Goal: Information Seeking & Learning: Learn about a topic

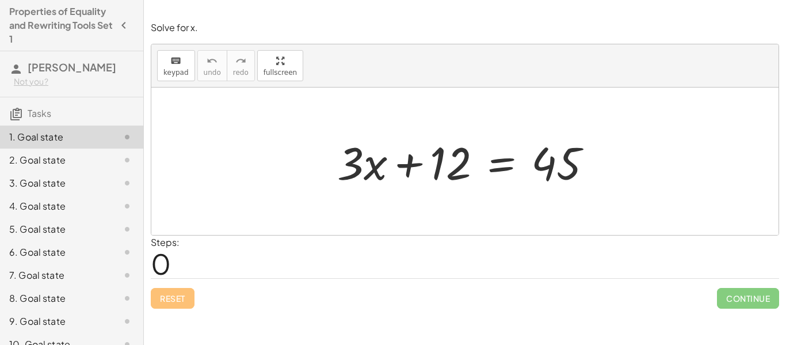
scroll to position [62, 0]
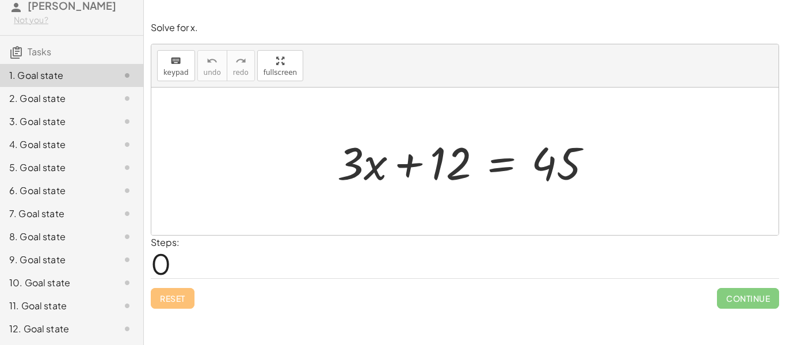
click at [32, 329] on div "12. Goal state" at bounding box center [55, 329] width 93 height 14
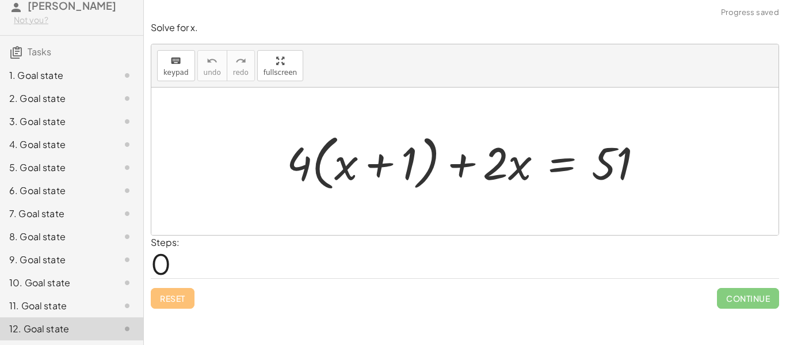
click at [41, 302] on div "11. Goal state" at bounding box center [55, 306] width 93 height 14
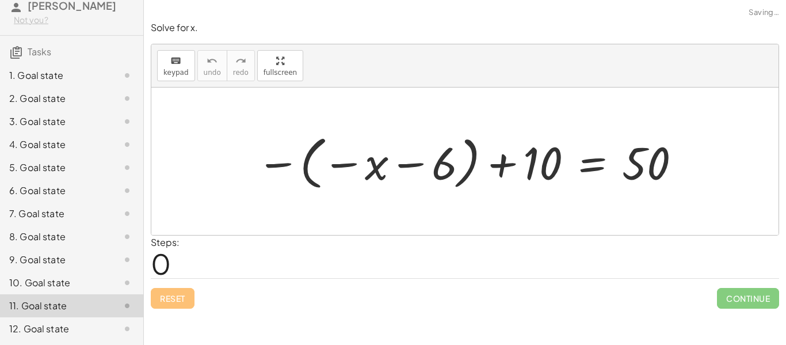
click at [35, 285] on div "10. Goal state" at bounding box center [55, 283] width 93 height 14
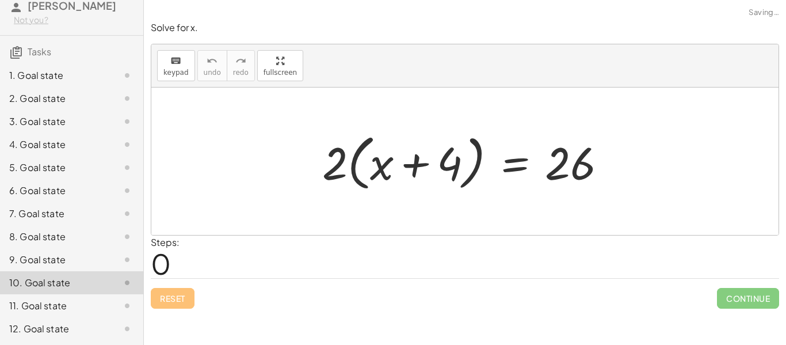
click at [33, 309] on div "11. Goal state" at bounding box center [55, 306] width 93 height 14
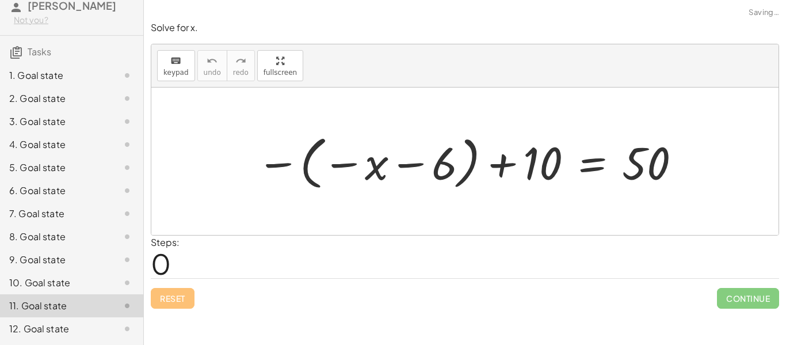
scroll to position [0, 0]
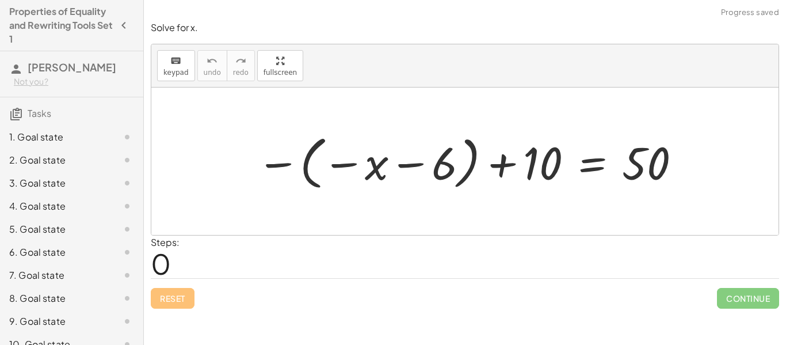
click at [83, 131] on div "1. Goal state" at bounding box center [55, 137] width 93 height 14
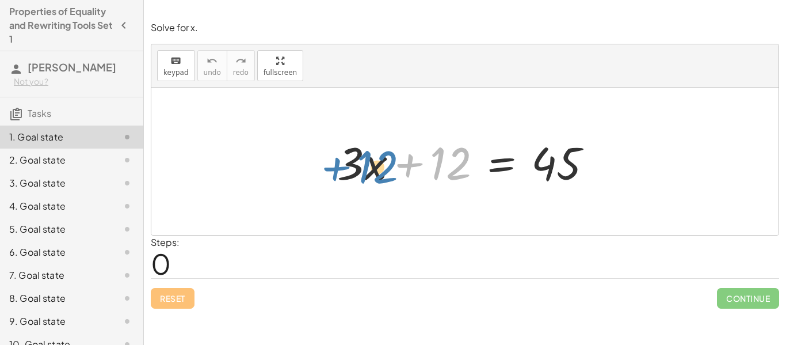
drag, startPoint x: 432, startPoint y: 156, endPoint x: 357, endPoint y: 159, distance: 74.3
click at [357, 159] on div at bounding box center [469, 161] width 276 height 59
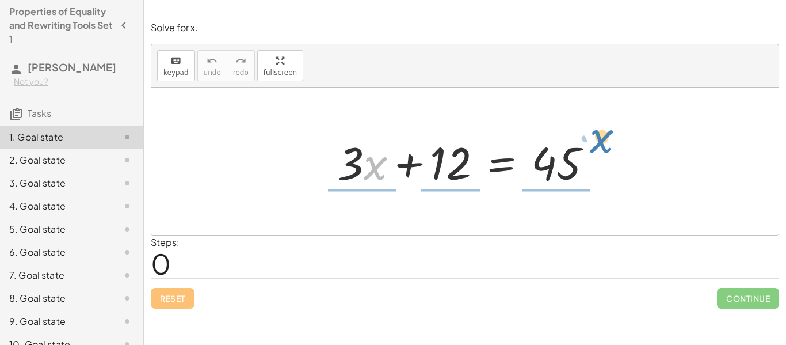
drag, startPoint x: 367, startPoint y: 174, endPoint x: 587, endPoint y: 146, distance: 222.7
click at [587, 146] on div at bounding box center [469, 161] width 276 height 59
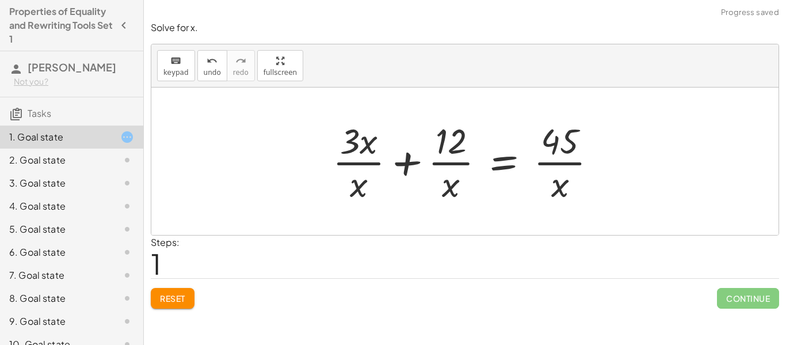
click at [575, 142] on div at bounding box center [469, 161] width 285 height 89
click at [184, 300] on span "Reset" at bounding box center [172, 298] width 25 height 10
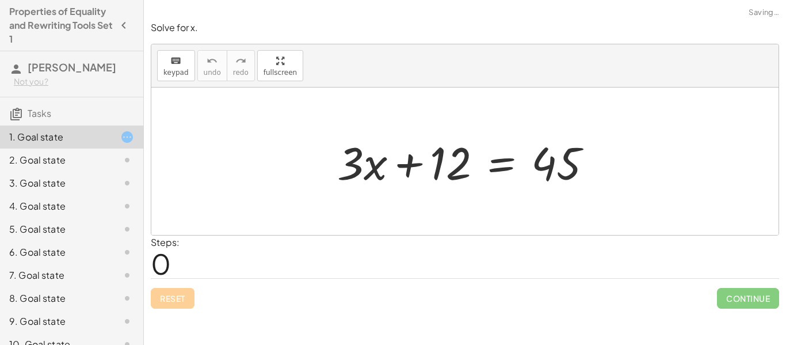
click at [184, 300] on div "Reset Continue" at bounding box center [465, 293] width 628 height 30
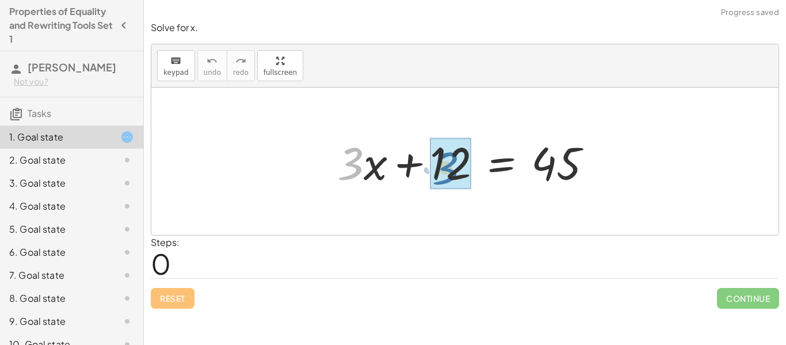
drag, startPoint x: 349, startPoint y: 173, endPoint x: 448, endPoint y: 178, distance: 99.1
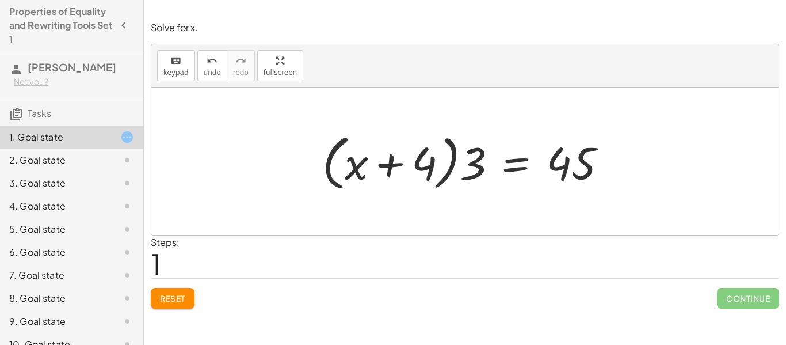
click at [463, 167] on div at bounding box center [469, 161] width 306 height 66
click at [468, 167] on div at bounding box center [469, 161] width 306 height 66
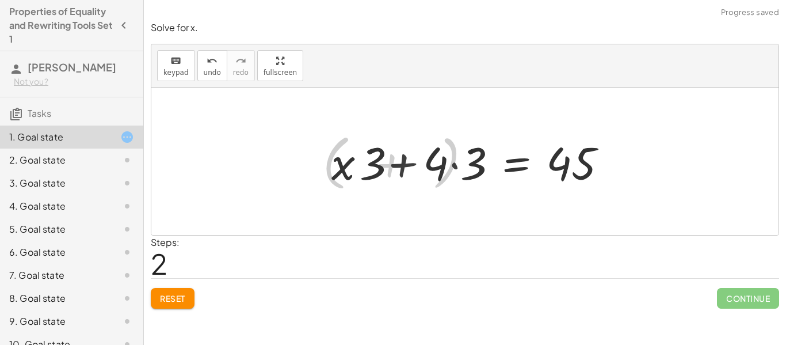
click at [437, 162] on div at bounding box center [473, 161] width 297 height 59
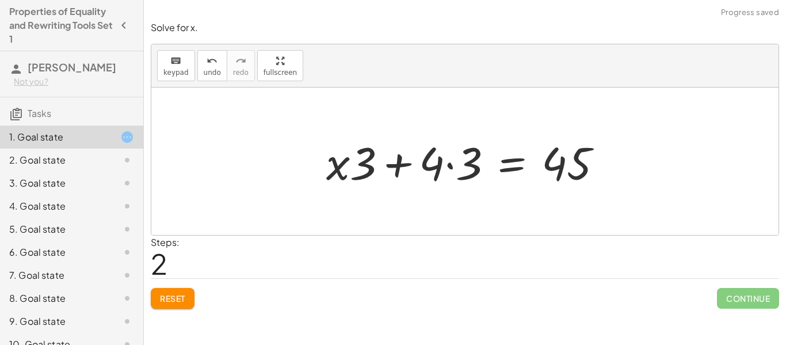
click at [437, 162] on div at bounding box center [468, 161] width 297 height 59
click at [444, 165] on div at bounding box center [468, 161] width 297 height 59
click at [447, 166] on div at bounding box center [468, 161] width 297 height 59
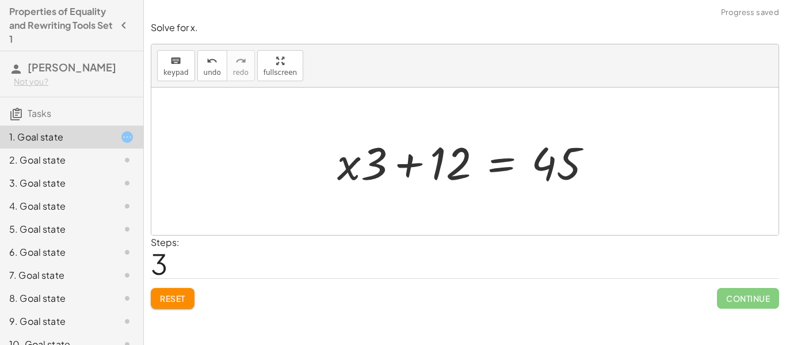
click at [420, 166] on div at bounding box center [469, 161] width 276 height 59
click at [443, 163] on div at bounding box center [469, 161] width 276 height 59
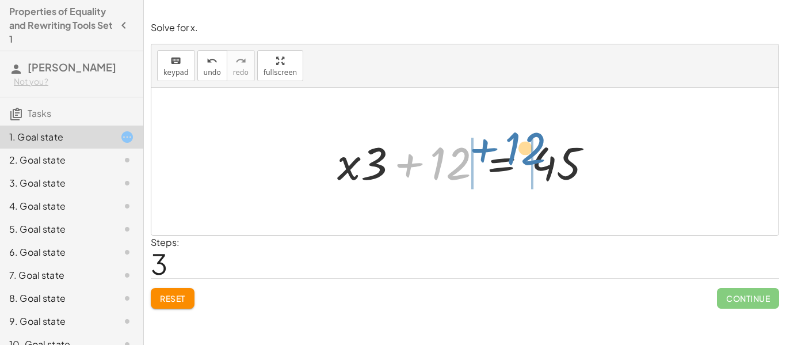
drag, startPoint x: 443, startPoint y: 163, endPoint x: 524, endPoint y: 148, distance: 82.4
click at [524, 148] on div at bounding box center [469, 161] width 276 height 59
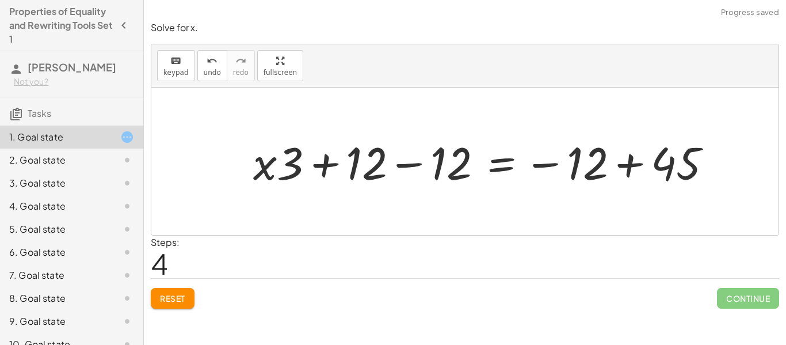
click at [653, 163] on div at bounding box center [486, 161] width 479 height 59
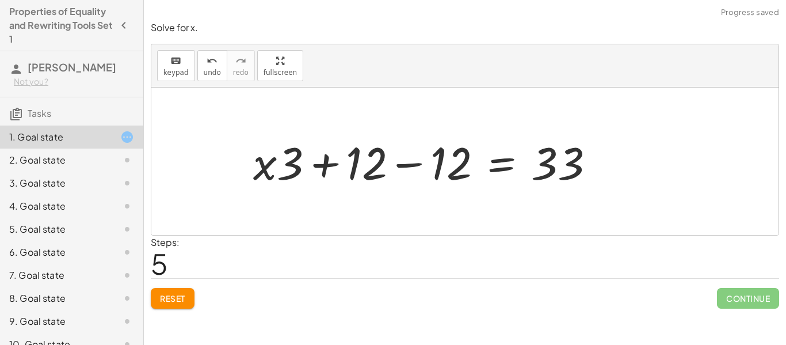
click at [427, 168] on div at bounding box center [428, 161] width 362 height 59
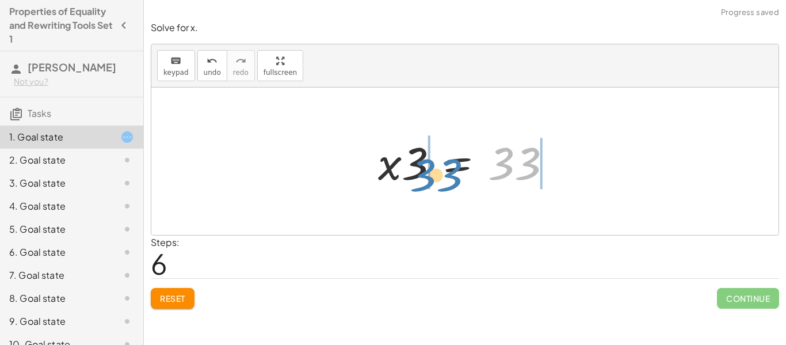
drag, startPoint x: 495, startPoint y: 169, endPoint x: 413, endPoint y: 181, distance: 83.1
click at [413, 181] on div at bounding box center [469, 161] width 194 height 59
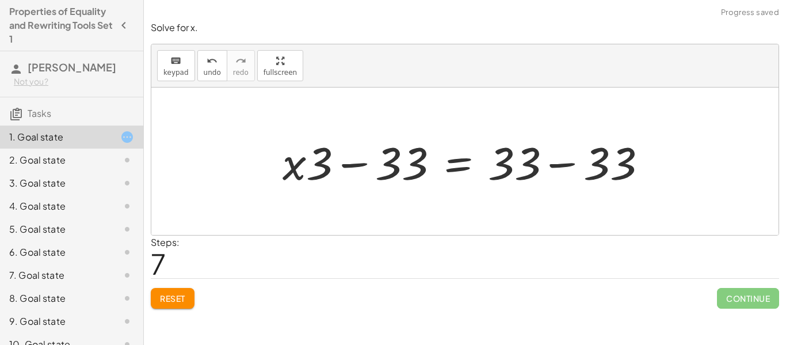
click at [555, 167] on div at bounding box center [469, 161] width 385 height 59
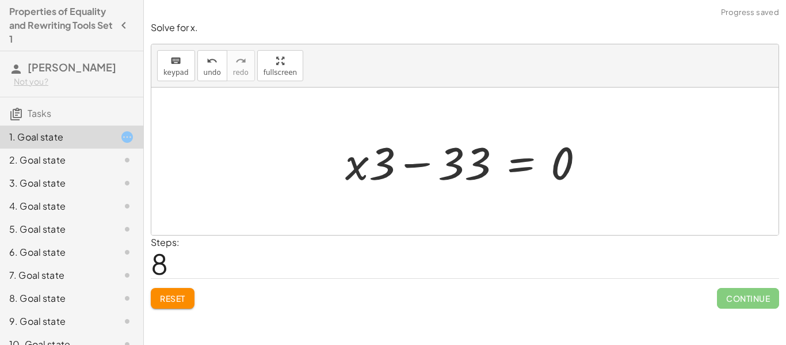
click at [461, 158] on div at bounding box center [469, 161] width 260 height 59
click at [437, 156] on div at bounding box center [469, 161] width 260 height 59
click at [191, 289] on button "Reset" at bounding box center [173, 298] width 44 height 21
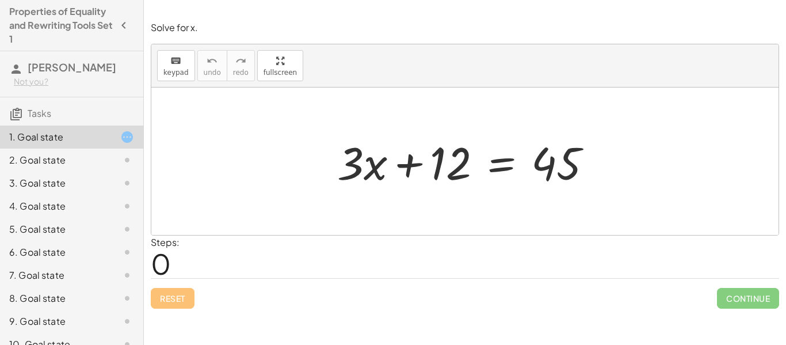
click at [278, 165] on div "+ · 3 · x + 12 = 45" at bounding box center [464, 160] width 627 height 147
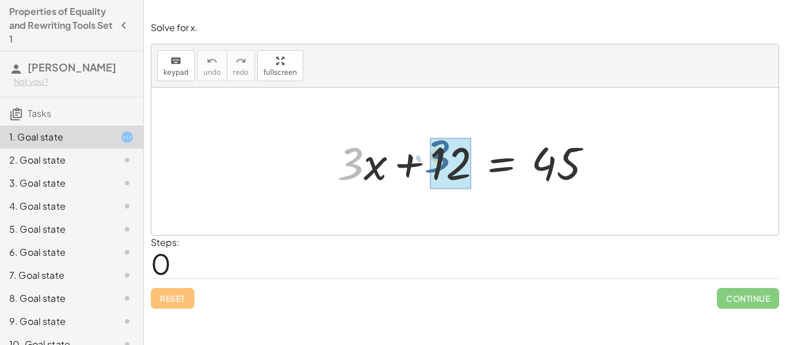
drag, startPoint x: 350, startPoint y: 168, endPoint x: 439, endPoint y: 161, distance: 88.9
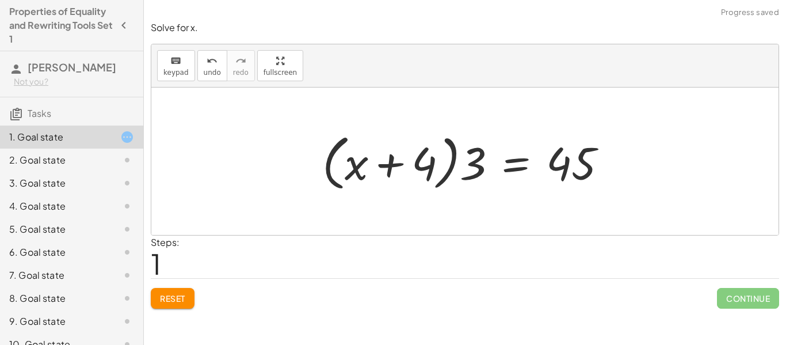
click at [422, 163] on div at bounding box center [469, 161] width 306 height 66
click at [379, 164] on div at bounding box center [469, 161] width 306 height 66
click at [446, 167] on div at bounding box center [469, 161] width 306 height 66
click at [471, 170] on div at bounding box center [469, 161] width 306 height 66
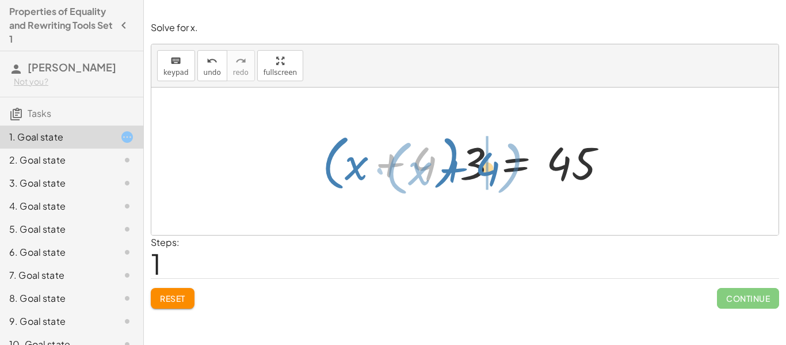
drag, startPoint x: 422, startPoint y: 177, endPoint x: 484, endPoint y: 182, distance: 62.9
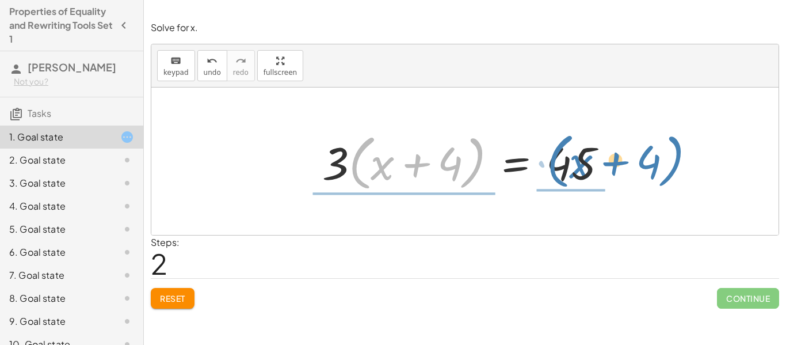
drag, startPoint x: 354, startPoint y: 163, endPoint x: 555, endPoint y: 161, distance: 201.4
click at [555, 161] on div at bounding box center [469, 161] width 306 height 66
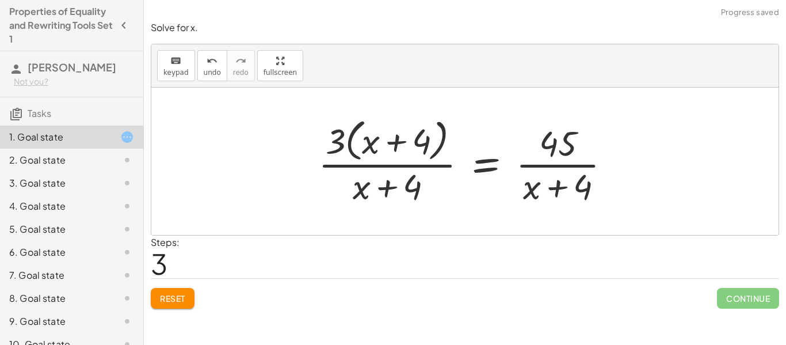
click at [548, 195] on div at bounding box center [468, 161] width 313 height 94
click at [194, 298] on button "Reset" at bounding box center [173, 298] width 44 height 21
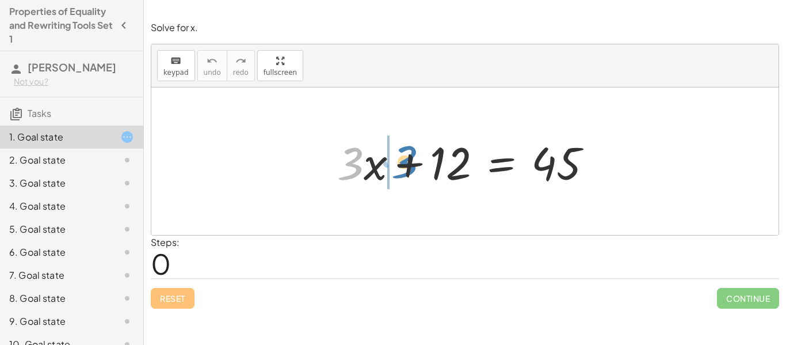
drag, startPoint x: 358, startPoint y: 178, endPoint x: 411, endPoint y: 177, distance: 53.0
click at [411, 177] on div at bounding box center [469, 161] width 276 height 59
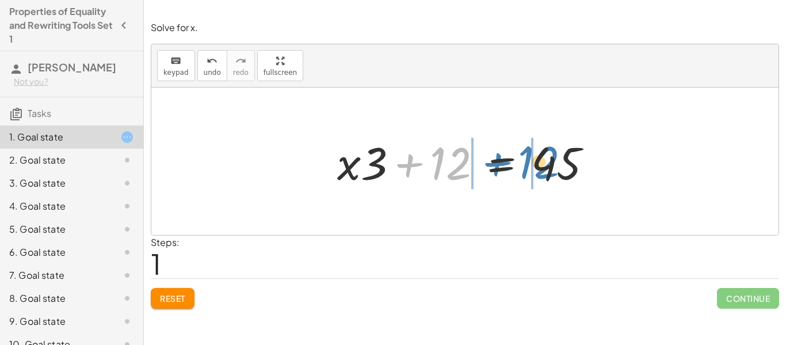
drag, startPoint x: 391, startPoint y: 171, endPoint x: 479, endPoint y: 170, distance: 88.0
click at [479, 170] on div at bounding box center [469, 161] width 276 height 59
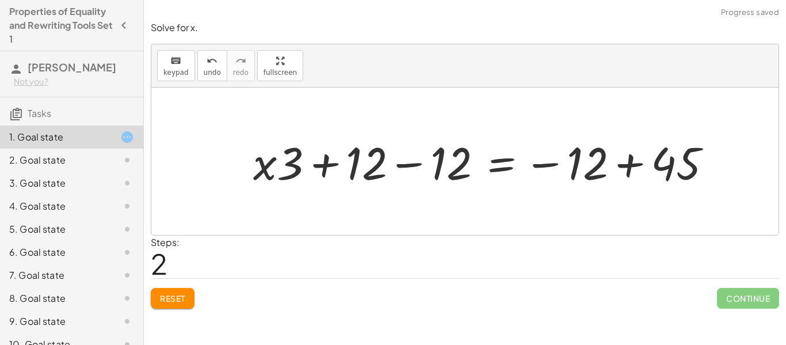
click at [630, 159] on div at bounding box center [486, 161] width 479 height 59
click at [630, 159] on div at bounding box center [464, 160] width 627 height 147
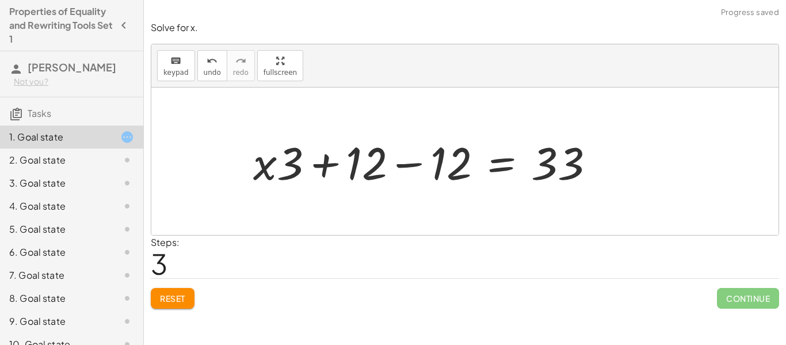
click at [403, 173] on div at bounding box center [428, 161] width 362 height 59
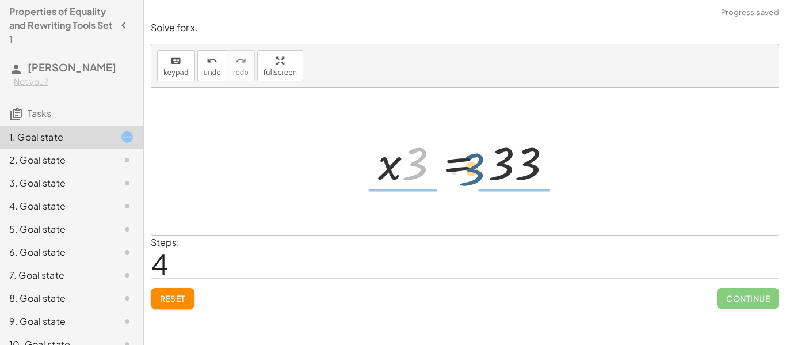
drag, startPoint x: 419, startPoint y: 172, endPoint x: 476, endPoint y: 178, distance: 57.3
click at [476, 178] on div at bounding box center [469, 161] width 194 height 59
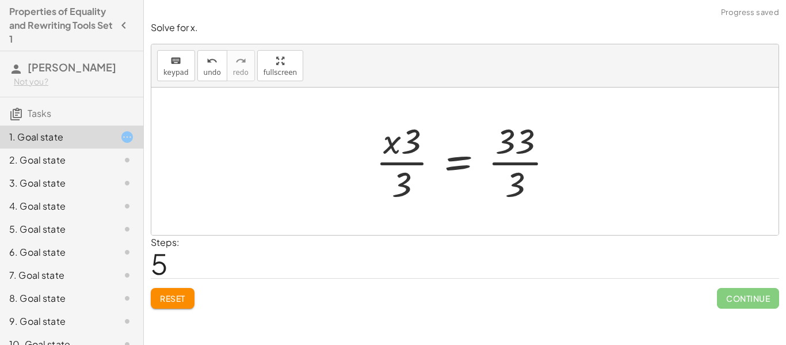
click at [422, 168] on div at bounding box center [469, 161] width 198 height 89
click at [493, 166] on div at bounding box center [469, 161] width 198 height 89
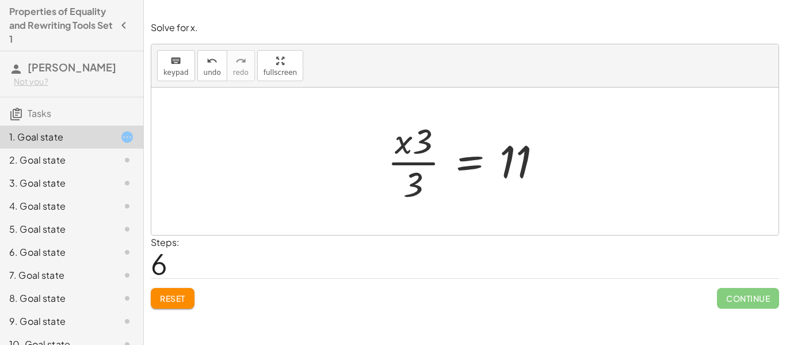
click at [166, 300] on span "Reset" at bounding box center [172, 298] width 25 height 10
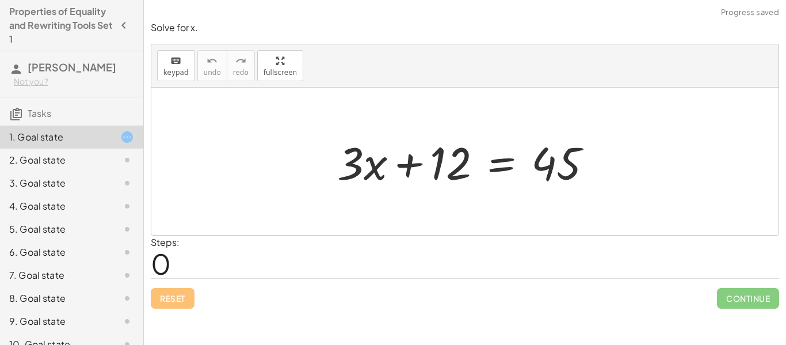
click at [71, 157] on div "2. Goal state" at bounding box center [55, 160] width 93 height 14
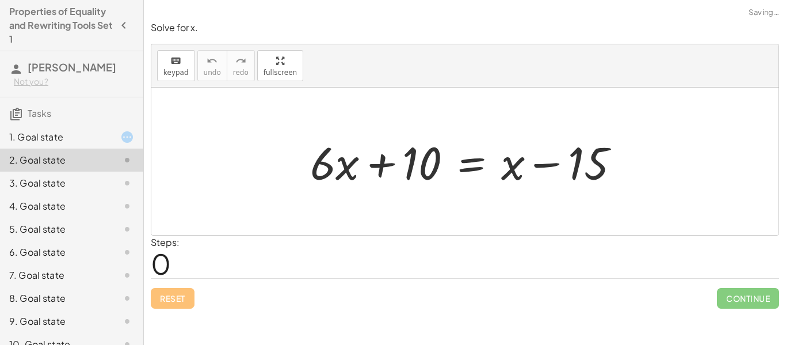
click at [82, 166] on div "2. Goal state" at bounding box center [55, 160] width 93 height 14
drag, startPoint x: 333, startPoint y: 170, endPoint x: 426, endPoint y: 160, distance: 93.8
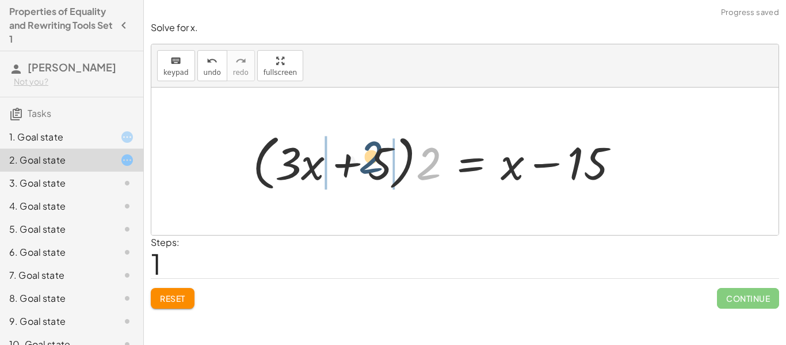
drag, startPoint x: 420, startPoint y: 162, endPoint x: 357, endPoint y: 155, distance: 63.1
click at [357, 155] on div at bounding box center [440, 161] width 387 height 66
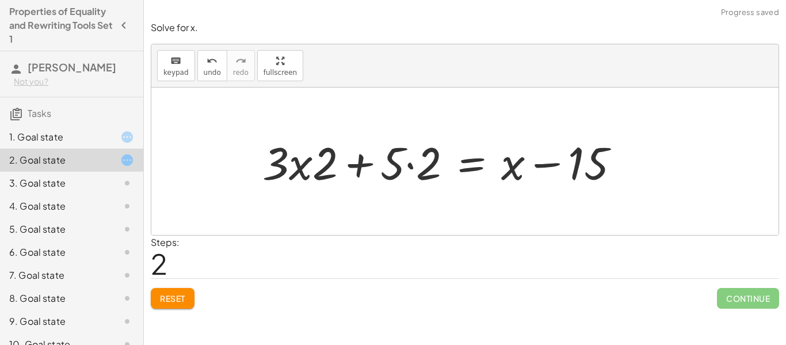
click at [406, 167] on div at bounding box center [446, 161] width 378 height 59
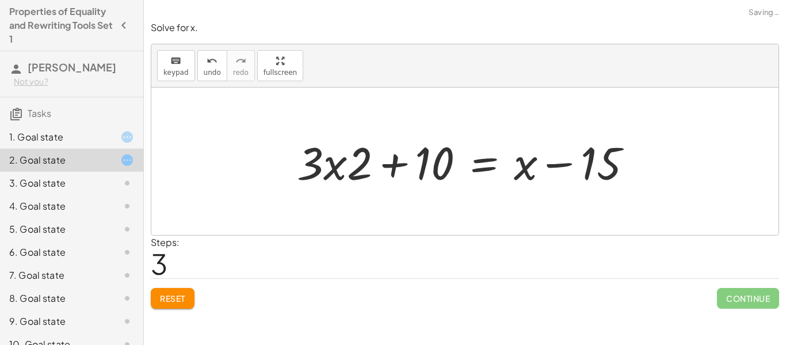
click at [348, 163] on div at bounding box center [469, 161] width 356 height 59
click at [174, 296] on span "Reset" at bounding box center [172, 298] width 25 height 10
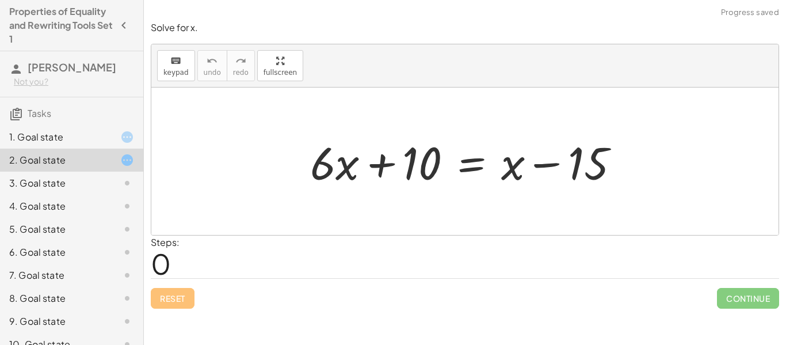
click at [348, 183] on div at bounding box center [469, 161] width 330 height 59
click at [87, 178] on div "3. Goal state" at bounding box center [55, 183] width 93 height 14
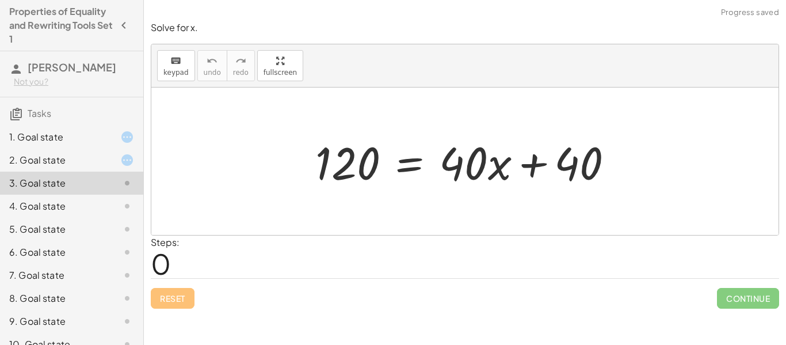
click at [536, 161] on div at bounding box center [469, 161] width 319 height 59
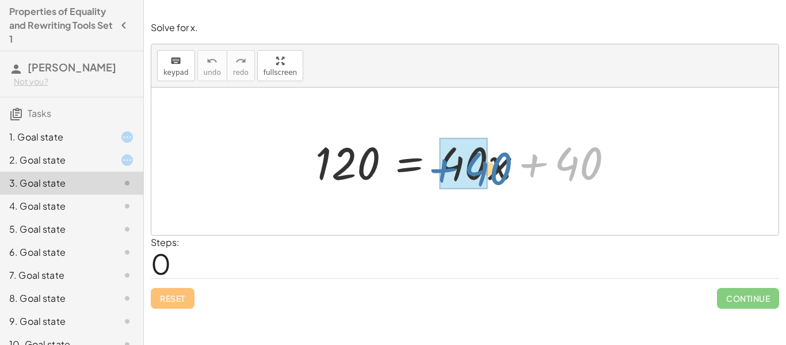
drag, startPoint x: 591, startPoint y: 165, endPoint x: 491, endPoint y: 171, distance: 100.9
click at [491, 171] on div at bounding box center [469, 161] width 319 height 59
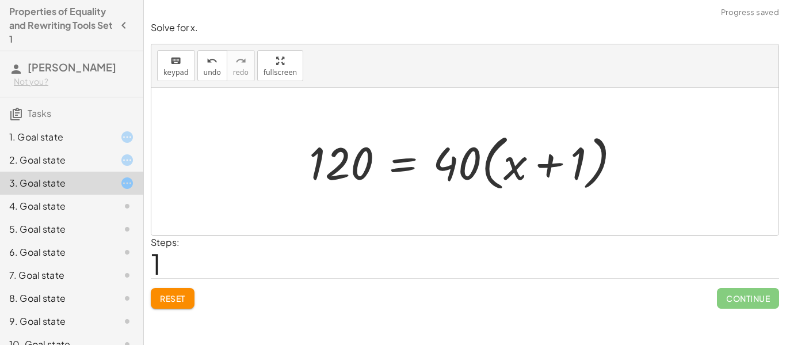
click at [488, 170] on div at bounding box center [469, 161] width 332 height 66
click at [536, 159] on div at bounding box center [469, 161] width 332 height 66
click at [160, 303] on span "Reset" at bounding box center [172, 298] width 25 height 10
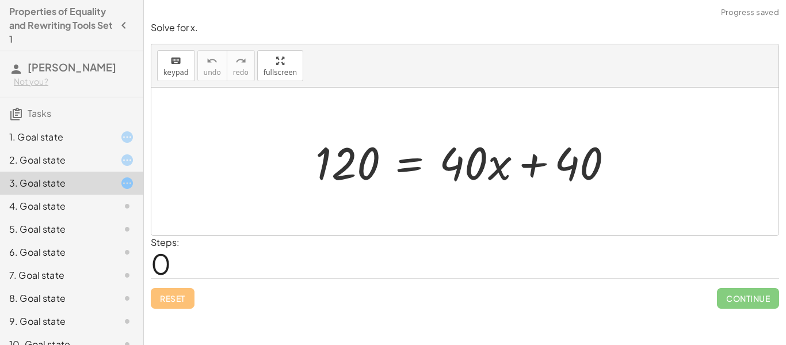
click at [130, 210] on icon at bounding box center [127, 206] width 14 height 14
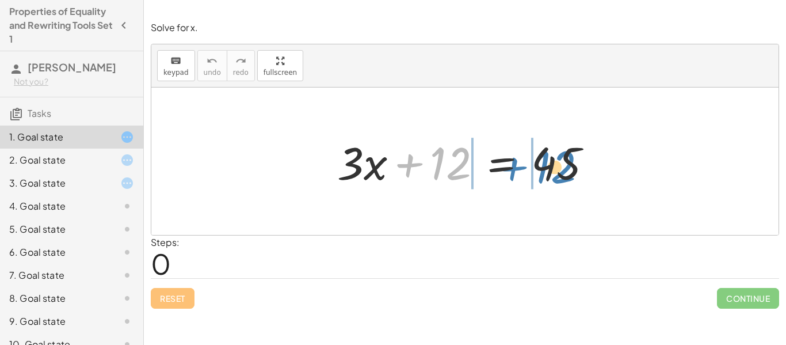
drag, startPoint x: 438, startPoint y: 166, endPoint x: 544, endPoint y: 170, distance: 105.9
click at [544, 170] on div at bounding box center [469, 161] width 276 height 59
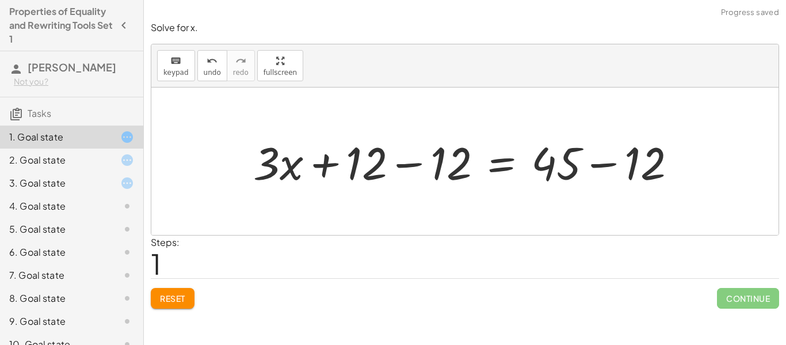
click at [590, 156] on div at bounding box center [469, 161] width 444 height 59
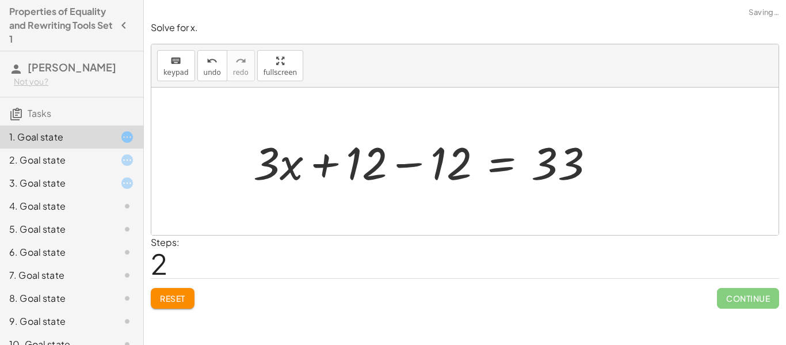
click at [422, 170] on div at bounding box center [428, 161] width 362 height 59
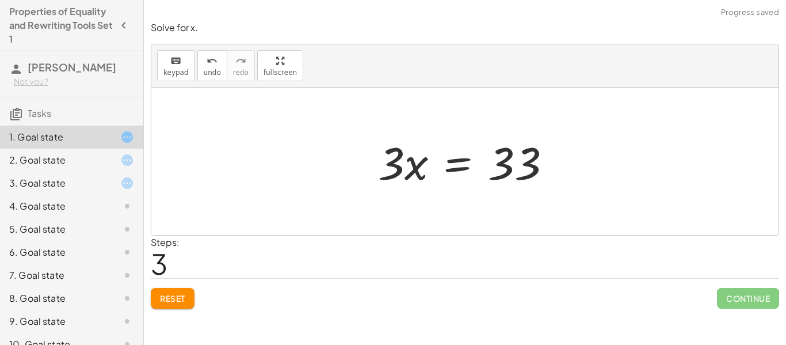
click at [185, 288] on button "Reset" at bounding box center [173, 298] width 44 height 21
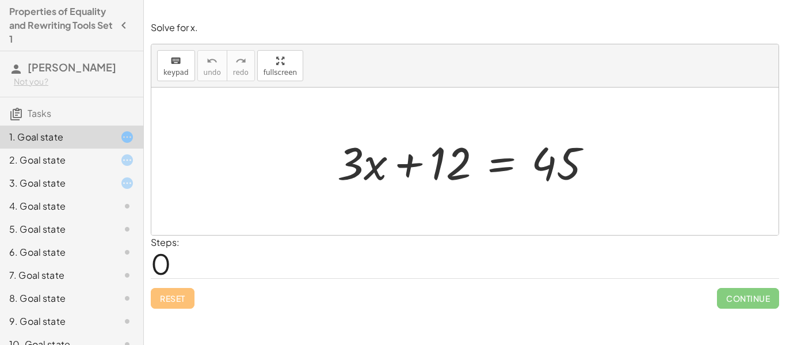
click at [430, 159] on div at bounding box center [469, 161] width 276 height 59
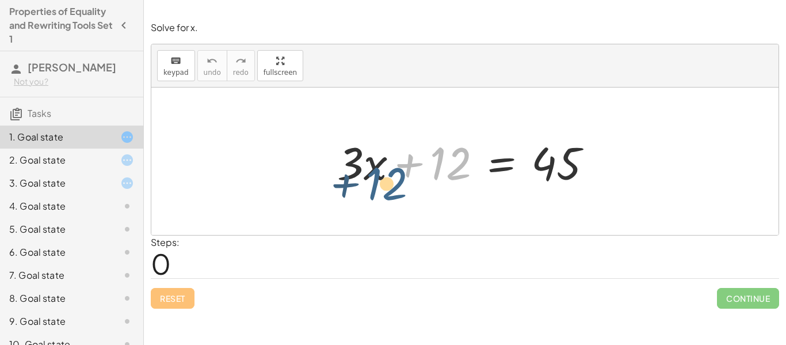
drag, startPoint x: 442, startPoint y: 161, endPoint x: 378, endPoint y: 181, distance: 67.5
click at [378, 181] on div at bounding box center [469, 161] width 276 height 59
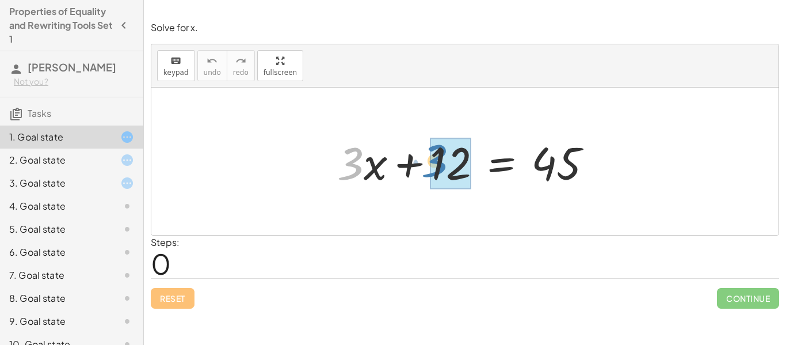
drag, startPoint x: 359, startPoint y: 172, endPoint x: 444, endPoint y: 170, distance: 84.6
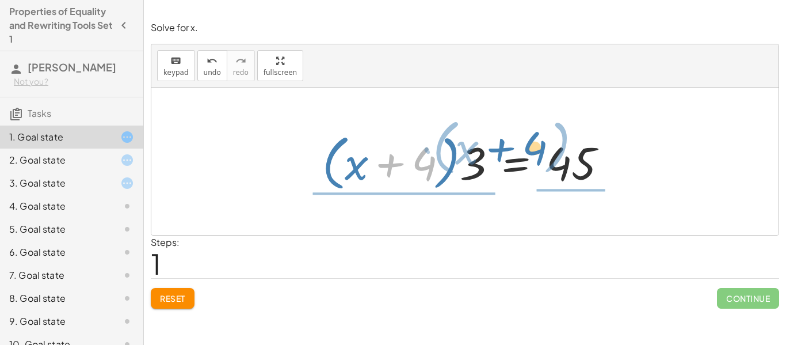
drag, startPoint x: 402, startPoint y: 189, endPoint x: 512, endPoint y: 174, distance: 111.6
click at [512, 174] on div at bounding box center [469, 161] width 306 height 66
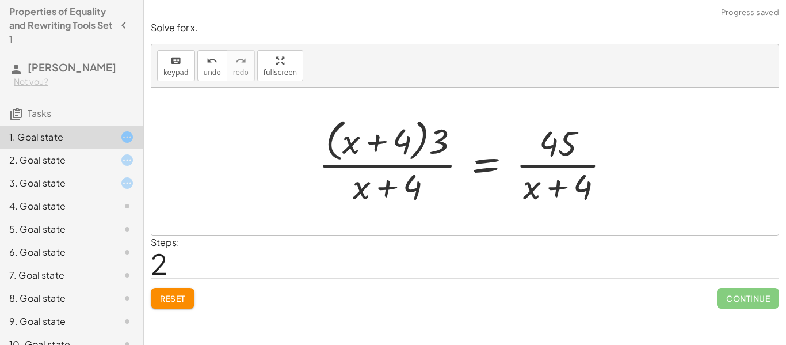
click at [392, 186] on div at bounding box center [468, 161] width 313 height 94
click at [553, 175] on div at bounding box center [468, 161] width 313 height 94
click at [188, 299] on button "Reset" at bounding box center [173, 298] width 44 height 21
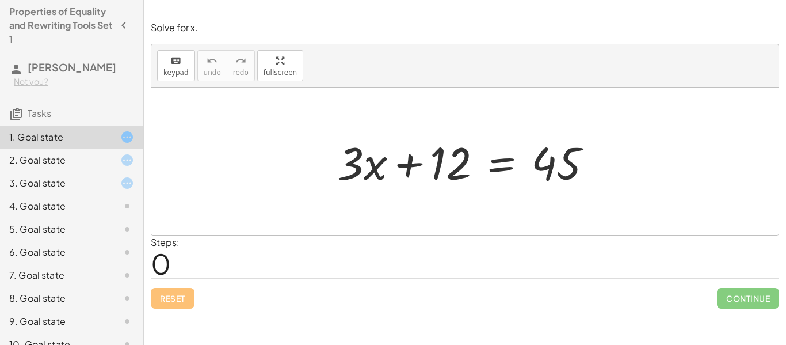
click at [274, 280] on div "Reset Continue" at bounding box center [465, 293] width 628 height 30
click at [343, 179] on div at bounding box center [469, 161] width 276 height 59
click at [425, 148] on div at bounding box center [469, 161] width 276 height 59
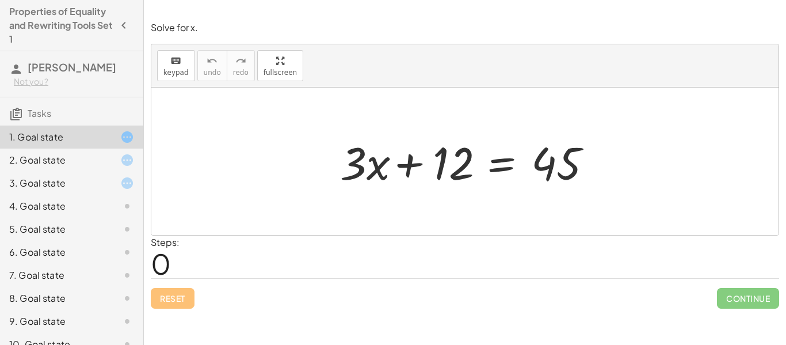
click at [425, 148] on div at bounding box center [469, 161] width 276 height 59
click at [557, 121] on div at bounding box center [464, 160] width 627 height 147
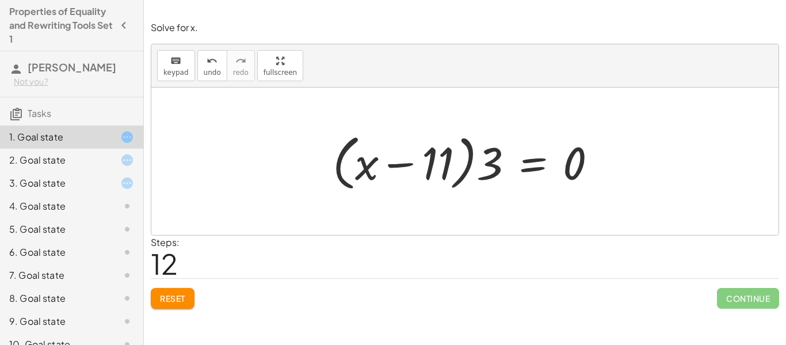
click at [164, 303] on span "Reset" at bounding box center [172, 298] width 25 height 10
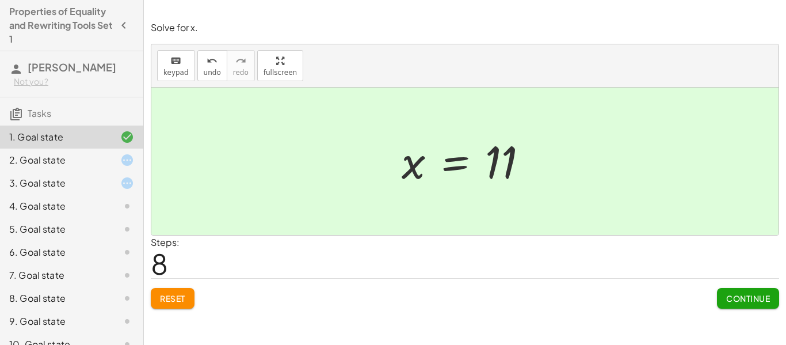
click at [728, 305] on button "Continue" at bounding box center [748, 298] width 62 height 21
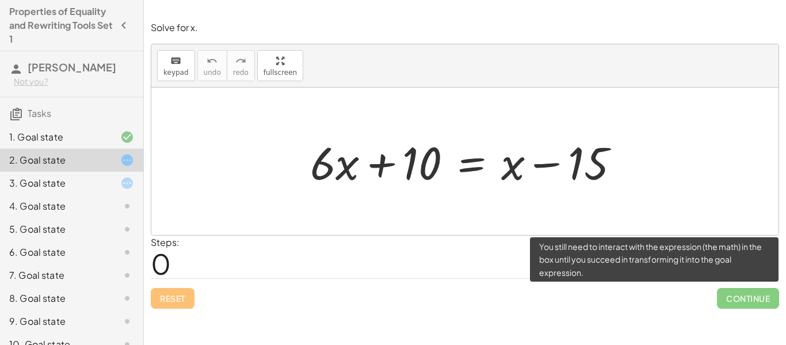
click at [728, 305] on span "Continue" at bounding box center [748, 298] width 62 height 21
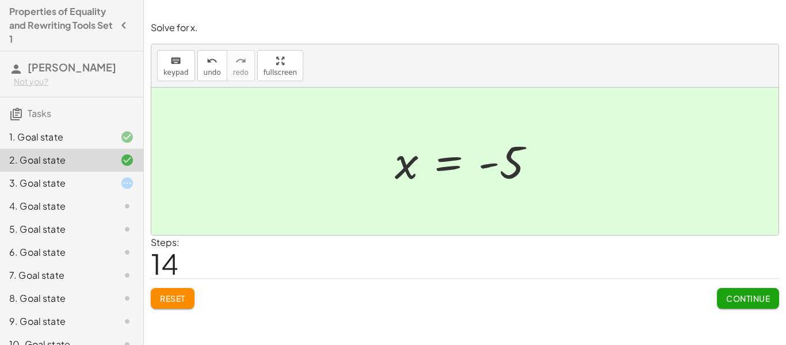
click at [97, 177] on div "3. Goal state" at bounding box center [55, 183] width 93 height 14
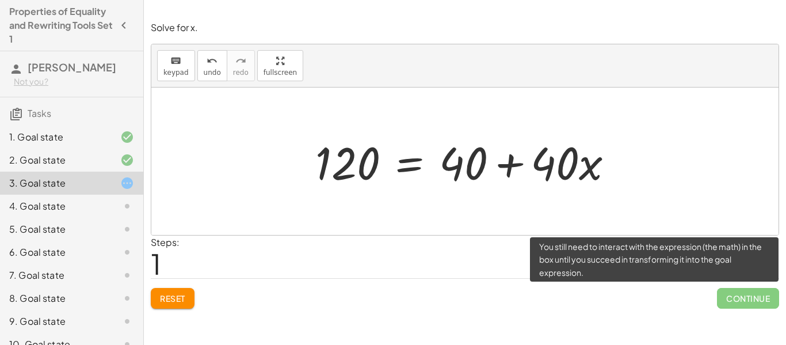
click at [180, 299] on span "Reset" at bounding box center [172, 298] width 25 height 10
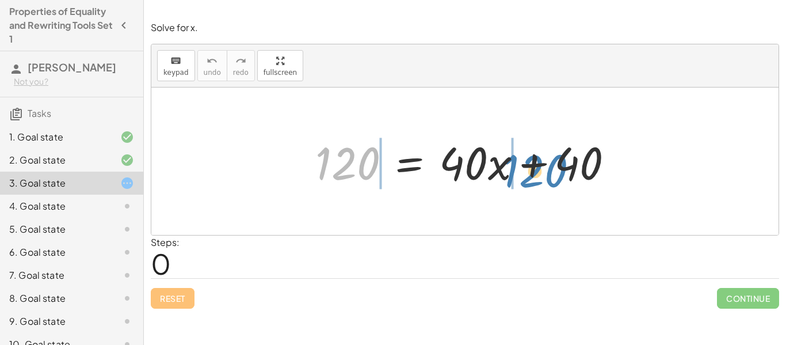
drag, startPoint x: 333, startPoint y: 147, endPoint x: 520, endPoint y: 155, distance: 186.6
click at [520, 155] on div at bounding box center [469, 161] width 319 height 59
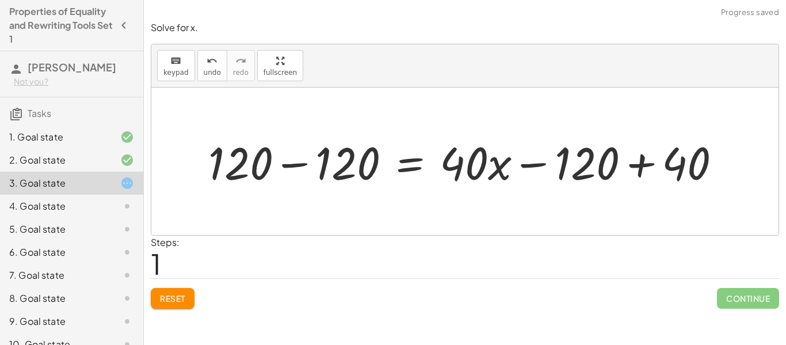
click at [300, 166] on div at bounding box center [469, 161] width 533 height 59
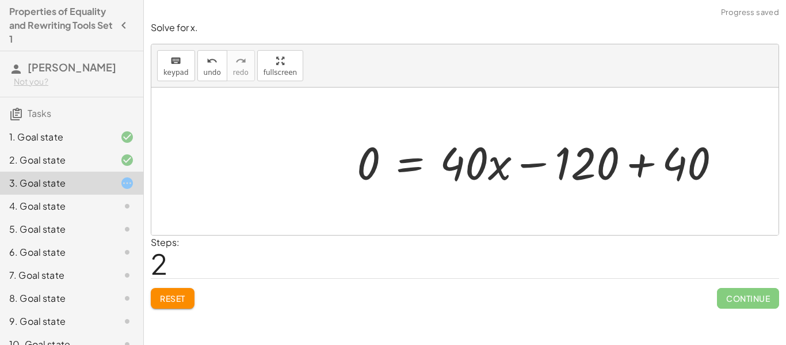
click at [540, 162] on div at bounding box center [543, 161] width 385 height 59
click at [628, 163] on div at bounding box center [543, 161] width 385 height 59
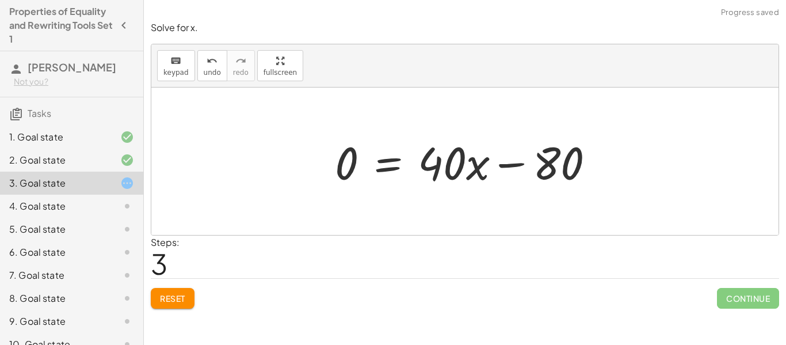
click at [414, 155] on div at bounding box center [469, 161] width 280 height 59
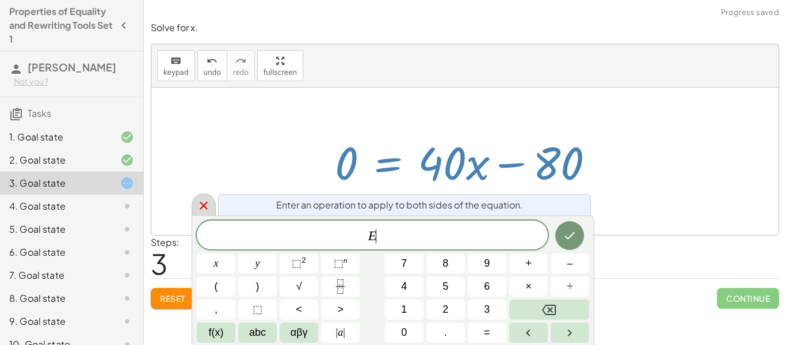
click at [208, 213] on div at bounding box center [204, 204] width 24 height 22
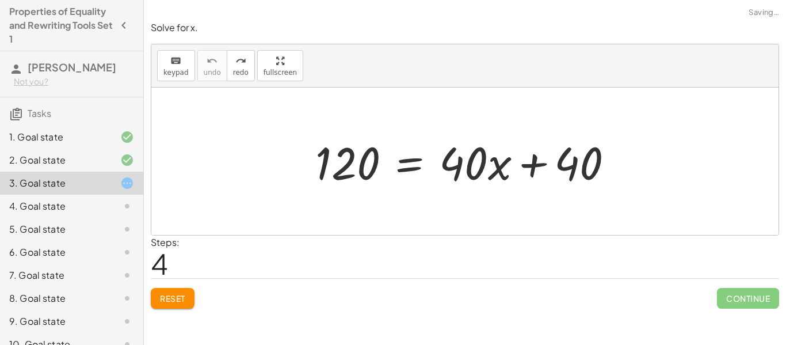
click at [175, 288] on button "Reset" at bounding box center [173, 298] width 44 height 21
click at [171, 303] on div "Reset Continue" at bounding box center [465, 293] width 628 height 30
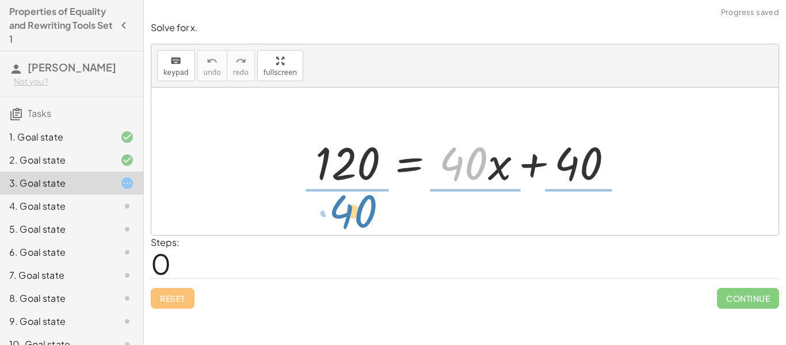
drag, startPoint x: 465, startPoint y: 175, endPoint x: 353, endPoint y: 223, distance: 121.4
click at [353, 223] on div "· 40 120 = + · 40 · x + 40" at bounding box center [464, 160] width 627 height 147
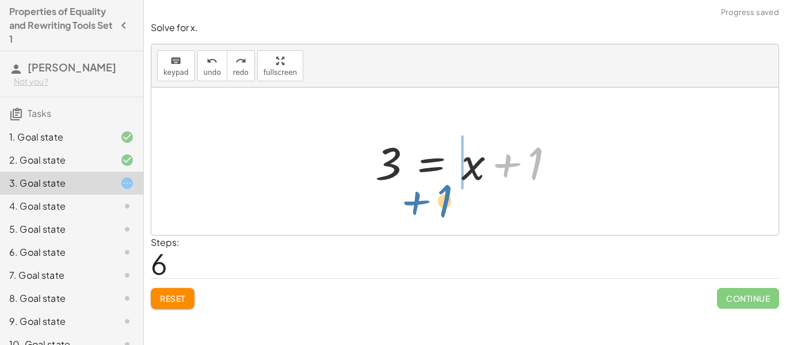
drag, startPoint x: 539, startPoint y: 162, endPoint x: 446, endPoint y: 200, distance: 99.4
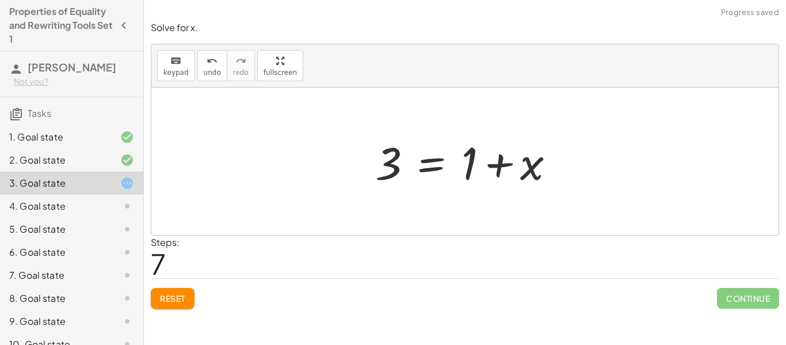
click at [492, 159] on div at bounding box center [469, 161] width 200 height 59
click at [213, 66] on icon "undo" at bounding box center [212, 61] width 11 height 14
drag, startPoint x: 374, startPoint y: 158, endPoint x: 387, endPoint y: 166, distance: 14.7
click at [387, 166] on div at bounding box center [469, 161] width 200 height 59
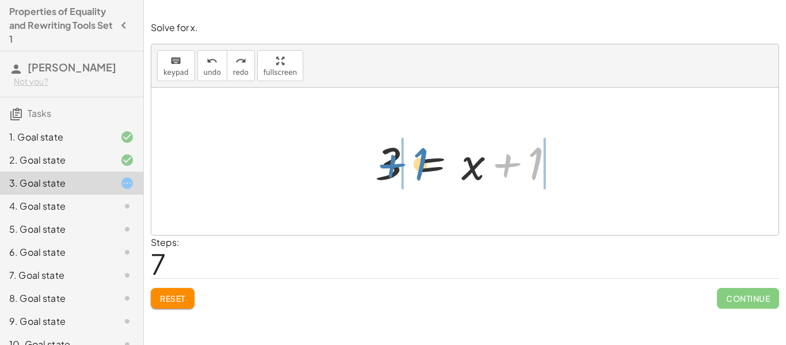
drag, startPoint x: 539, startPoint y: 166, endPoint x: 423, endPoint y: 167, distance: 115.6
click at [423, 167] on div at bounding box center [469, 161] width 200 height 59
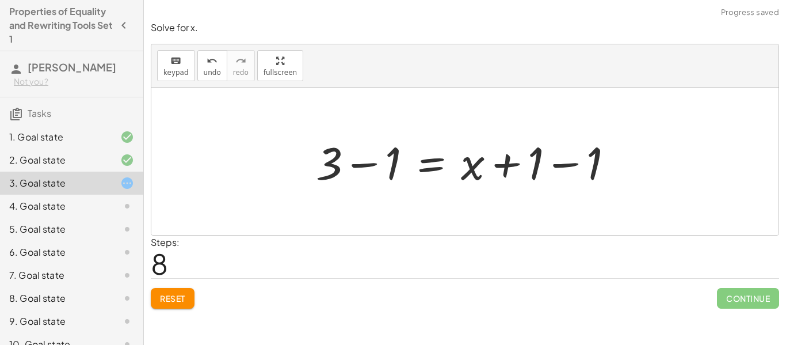
click at [372, 162] on div at bounding box center [469, 161] width 318 height 59
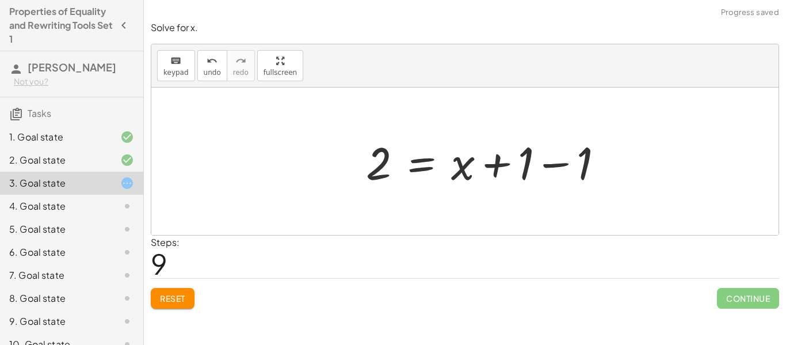
click at [573, 164] on div at bounding box center [489, 161] width 258 height 59
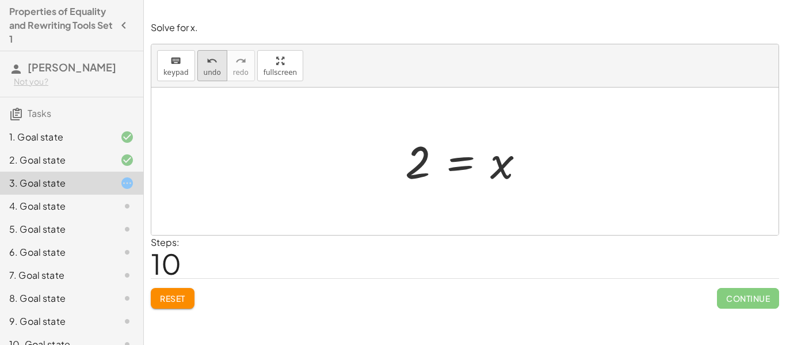
click at [214, 71] on span "undo" at bounding box center [212, 72] width 17 height 8
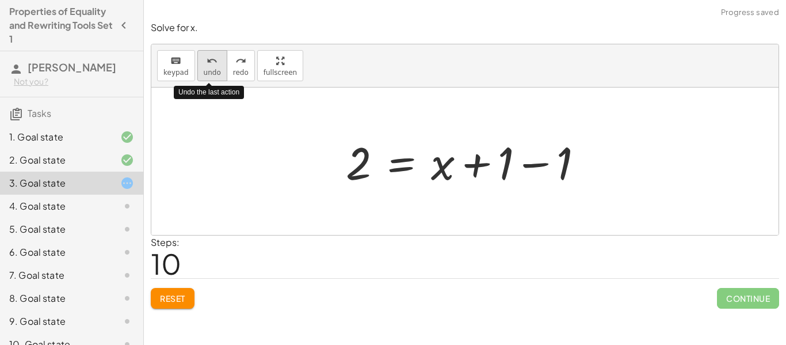
click at [214, 71] on span "undo" at bounding box center [212, 72] width 17 height 8
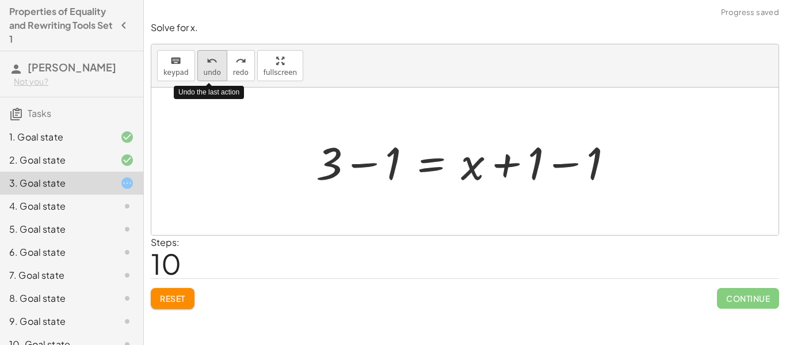
click at [214, 71] on span "undo" at bounding box center [212, 72] width 17 height 8
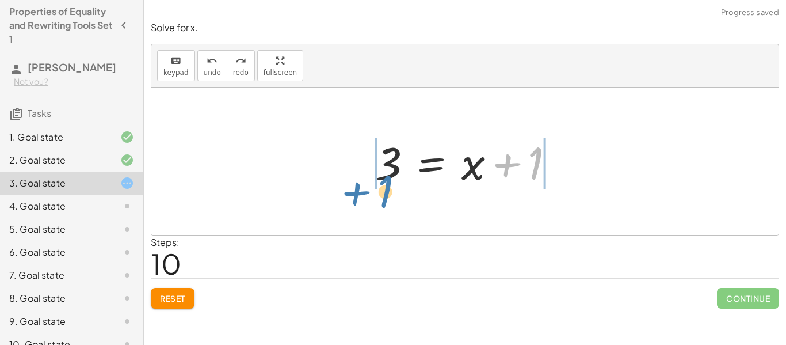
drag, startPoint x: 525, startPoint y: 151, endPoint x: 374, endPoint y: 179, distance: 153.4
click at [374, 179] on div at bounding box center [469, 161] width 200 height 59
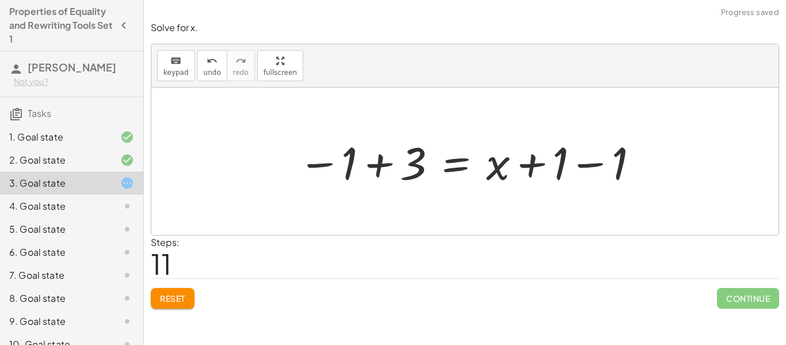
click at [373, 175] on div at bounding box center [468, 161] width 353 height 59
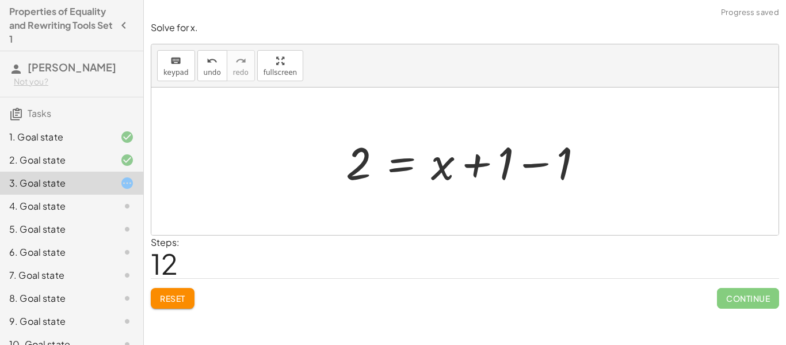
click at [543, 158] on div at bounding box center [469, 161] width 258 height 59
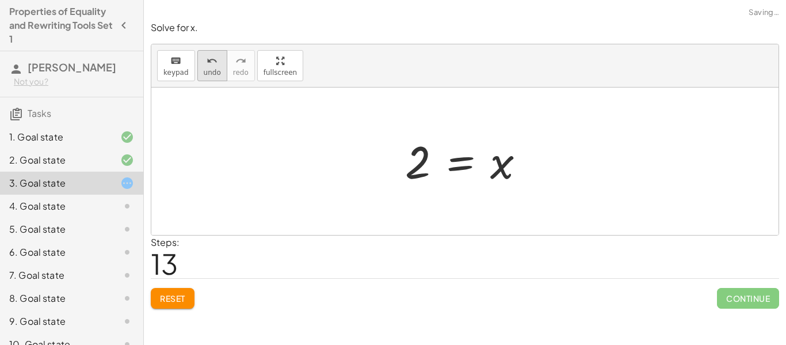
click at [210, 67] on button "undo undo" at bounding box center [212, 65] width 30 height 31
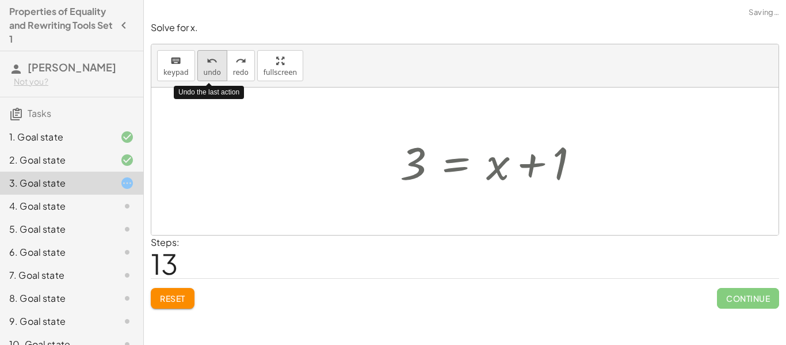
click at [210, 67] on button "undo undo" at bounding box center [212, 65] width 30 height 31
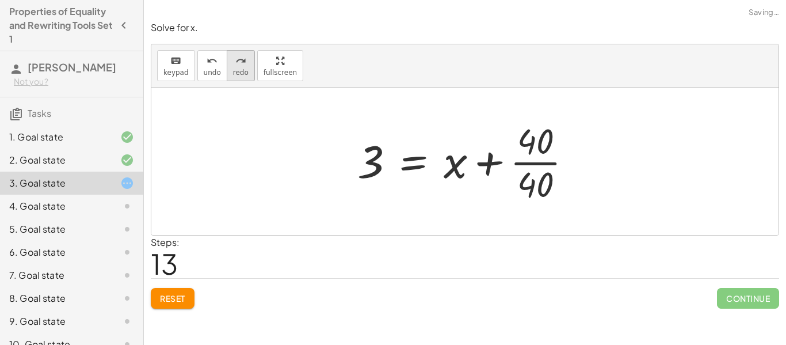
click at [235, 66] on icon "redo" at bounding box center [240, 61] width 11 height 14
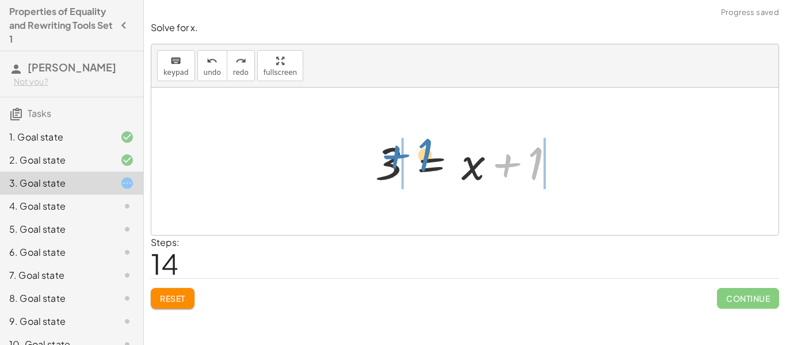
drag, startPoint x: 532, startPoint y: 156, endPoint x: 421, endPoint y: 147, distance: 111.4
click at [421, 147] on div at bounding box center [469, 161] width 200 height 59
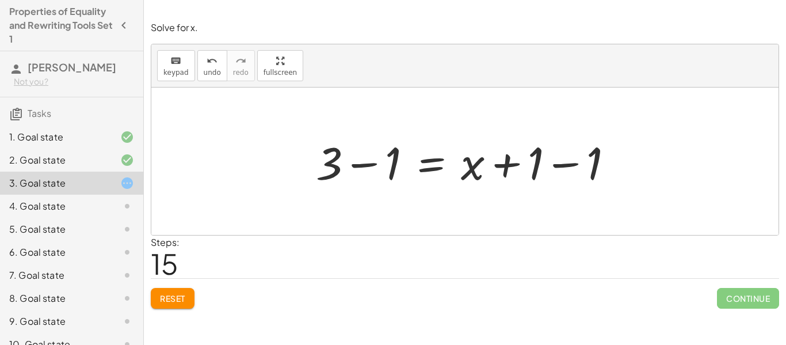
click at [346, 170] on div at bounding box center [469, 161] width 318 height 59
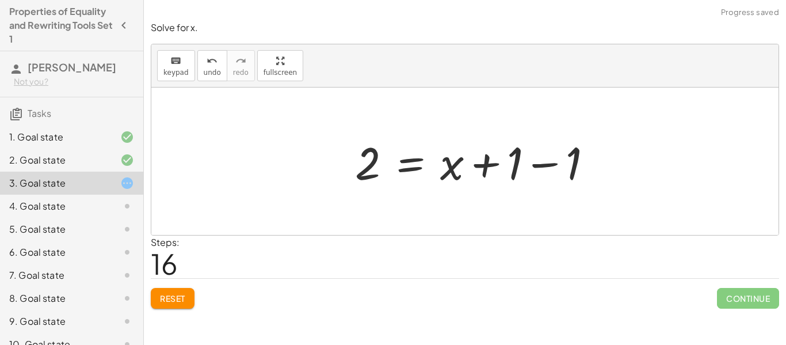
click at [554, 164] on div at bounding box center [478, 161] width 258 height 59
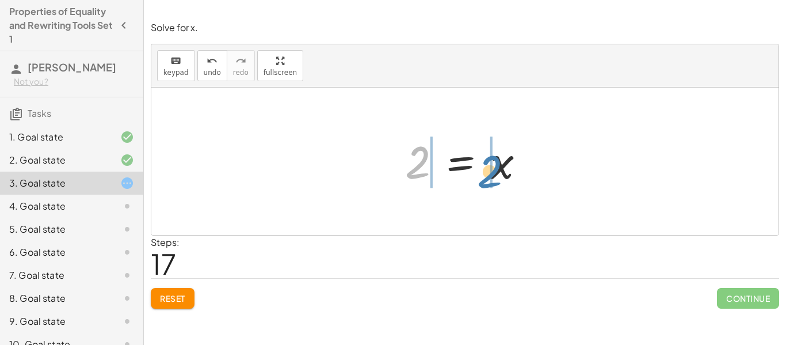
drag, startPoint x: 416, startPoint y: 161, endPoint x: 488, endPoint y: 170, distance: 73.1
click at [488, 170] on div at bounding box center [469, 161] width 140 height 57
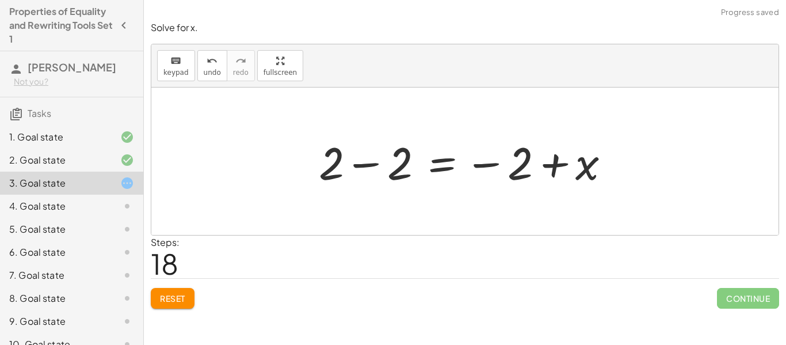
click at [367, 155] on div at bounding box center [469, 161] width 312 height 59
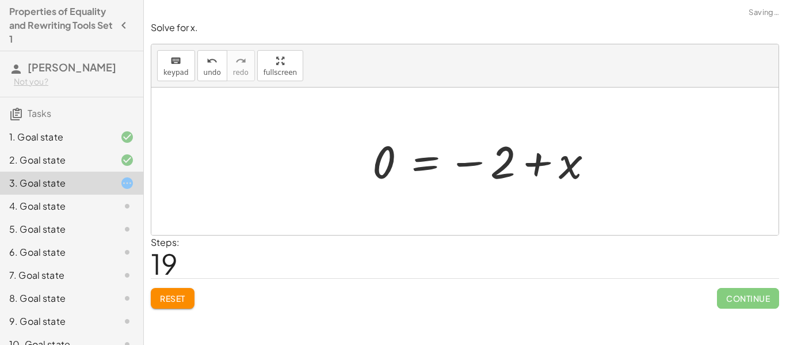
click at [480, 155] on div at bounding box center [488, 161] width 242 height 57
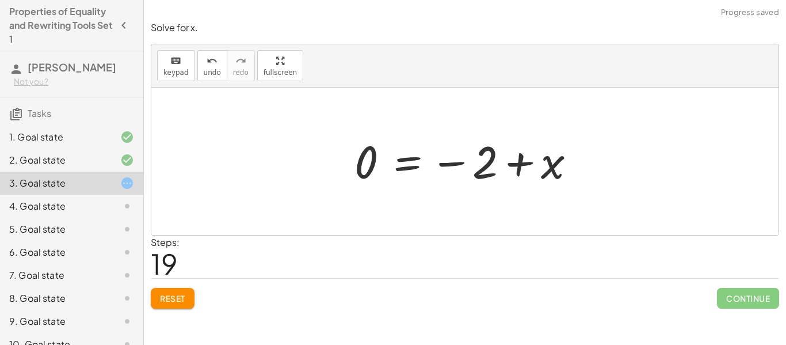
click at [516, 159] on div at bounding box center [470, 161] width 242 height 57
click at [451, 164] on div at bounding box center [470, 161] width 242 height 57
click at [204, 68] on span "undo" at bounding box center [212, 72] width 17 height 8
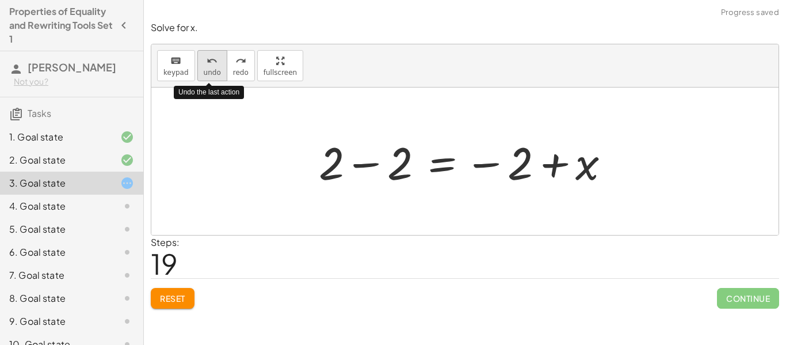
click at [204, 68] on span "undo" at bounding box center [212, 72] width 17 height 8
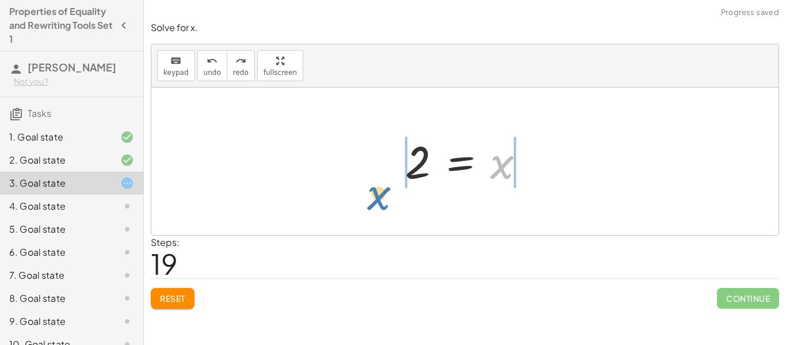
drag, startPoint x: 499, startPoint y: 171, endPoint x: 376, endPoint y: 203, distance: 127.0
click at [376, 203] on div "120 = + · 40 · x + 40 · 120 · 40 = + · 40 · x · 40 + · 40 · 40 3 = + · 40 · x ·…" at bounding box center [464, 160] width 627 height 147
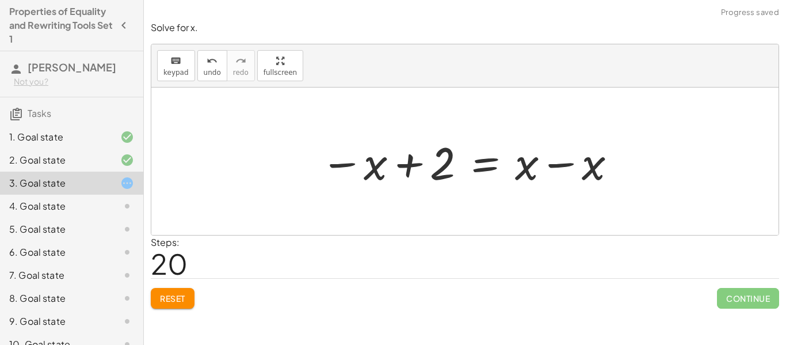
click at [398, 165] on div at bounding box center [469, 161] width 309 height 59
click at [545, 166] on div at bounding box center [469, 161] width 309 height 59
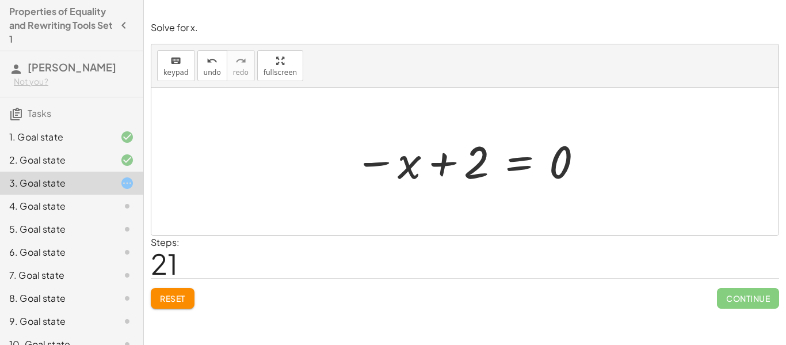
click at [441, 156] on div at bounding box center [470, 161] width 242 height 57
click at [480, 168] on div at bounding box center [470, 161] width 242 height 57
click at [197, 75] on button "undo undo" at bounding box center [212, 65] width 30 height 31
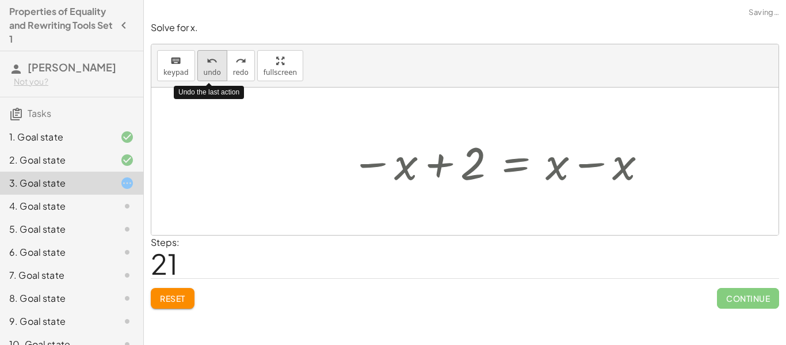
click at [197, 75] on button "undo undo" at bounding box center [212, 65] width 30 height 31
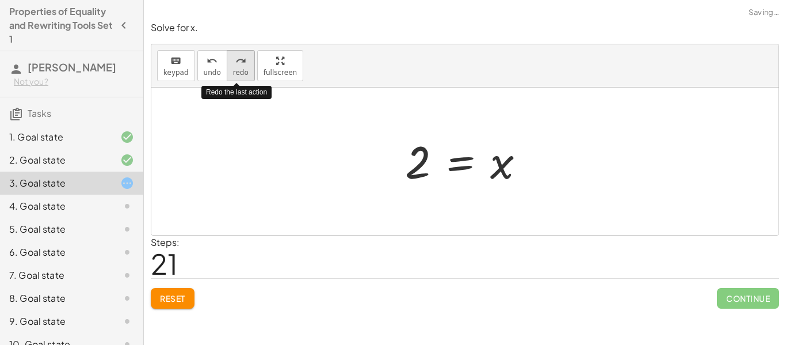
click at [238, 70] on span "redo" at bounding box center [241, 72] width 16 height 8
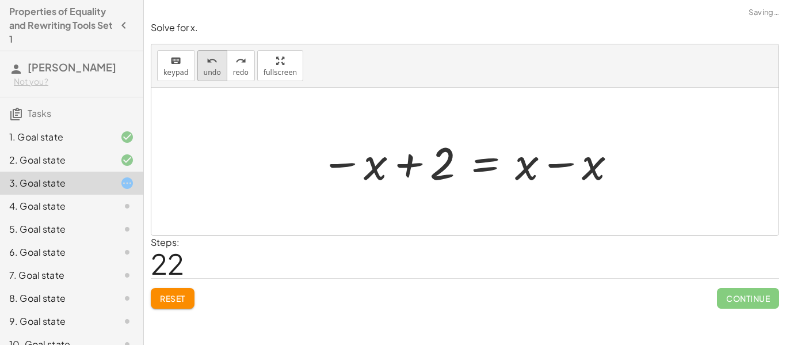
click at [209, 66] on icon "undo" at bounding box center [212, 61] width 11 height 14
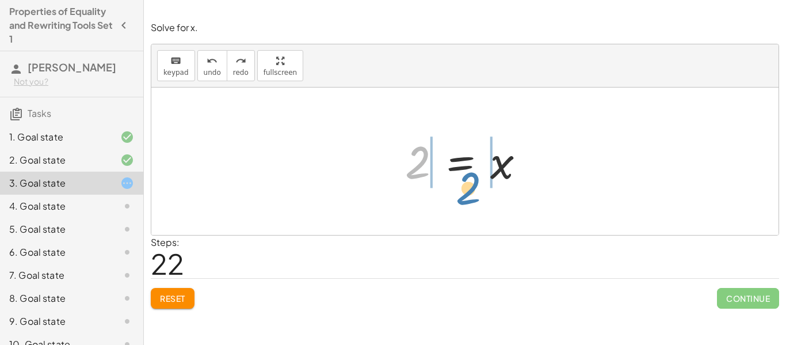
drag, startPoint x: 425, startPoint y: 147, endPoint x: 476, endPoint y: 173, distance: 57.9
click at [476, 173] on div at bounding box center [469, 161] width 140 height 57
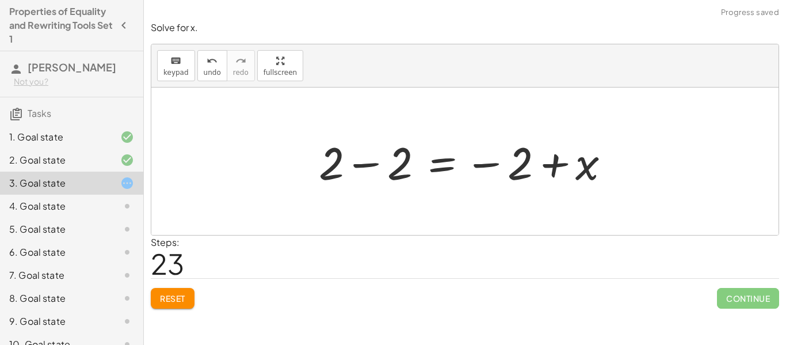
click at [352, 156] on div at bounding box center [469, 161] width 312 height 59
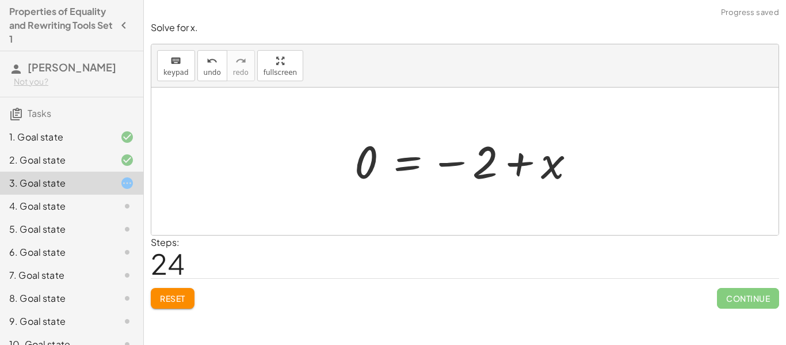
click at [475, 162] on div at bounding box center [470, 161] width 242 height 57
click at [509, 162] on div at bounding box center [470, 161] width 242 height 57
click at [449, 159] on div at bounding box center [470, 161] width 242 height 57
click at [454, 169] on div at bounding box center [470, 161] width 242 height 57
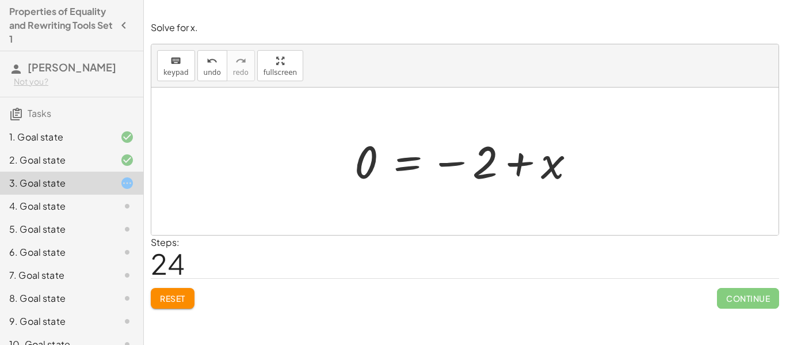
click at [415, 164] on div at bounding box center [470, 161] width 242 height 57
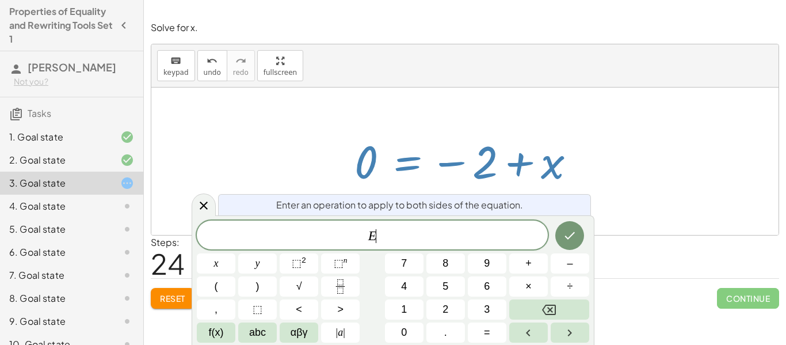
scroll to position [3, 0]
click at [208, 199] on icon at bounding box center [204, 206] width 14 height 14
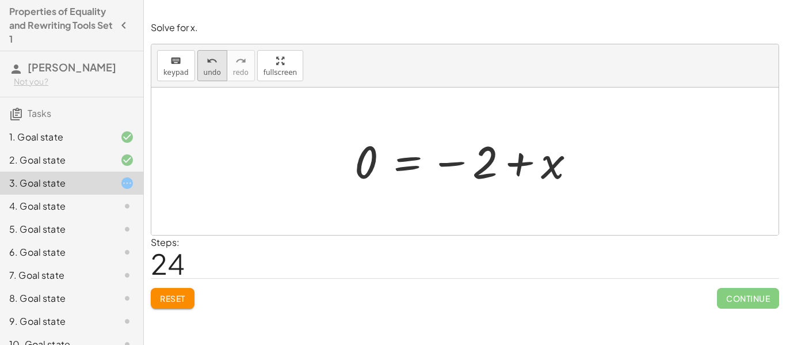
click at [197, 66] on button "undo undo" at bounding box center [212, 65] width 30 height 31
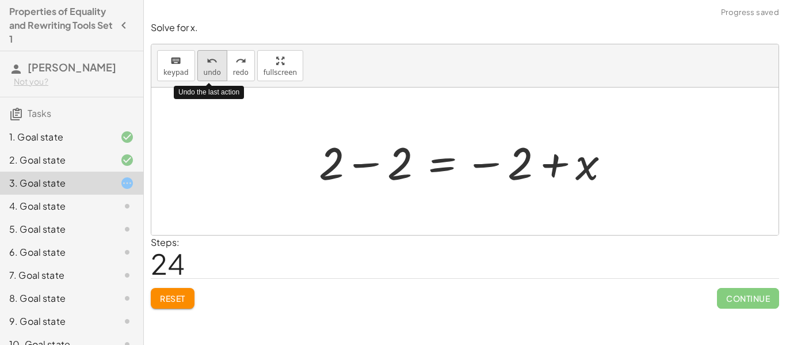
click at [197, 66] on button "undo undo" at bounding box center [212, 65] width 30 height 31
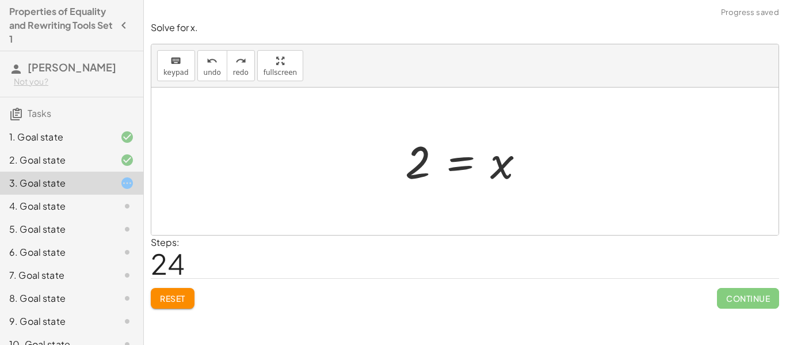
click at [484, 169] on div at bounding box center [469, 161] width 140 height 57
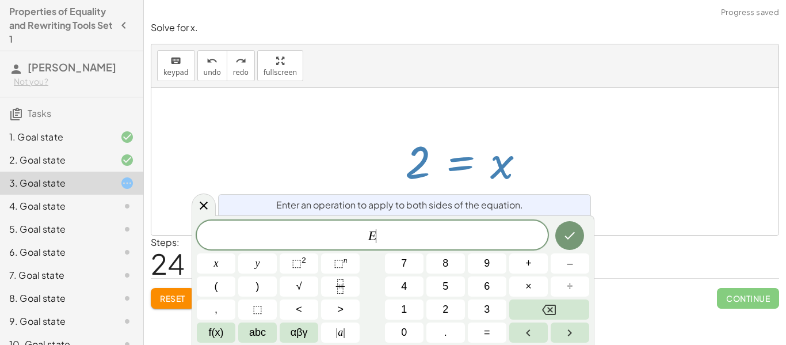
scroll to position [4, 0]
click at [517, 270] on button "+" at bounding box center [528, 263] width 39 height 20
click at [449, 308] on button "2" at bounding box center [445, 309] width 39 height 20
click at [578, 227] on button "Done" at bounding box center [569, 235] width 29 height 29
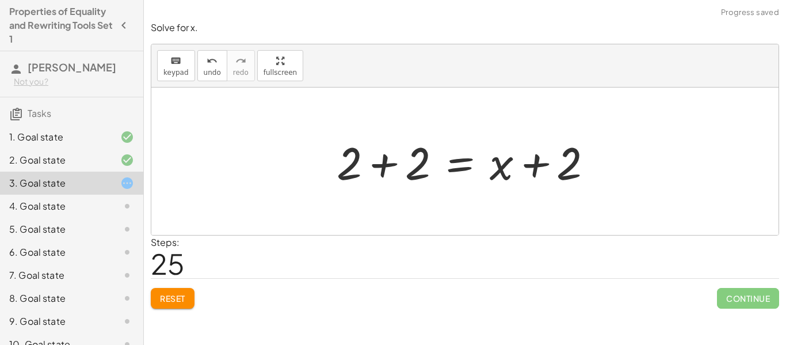
click at [398, 162] on div at bounding box center [469, 161] width 277 height 59
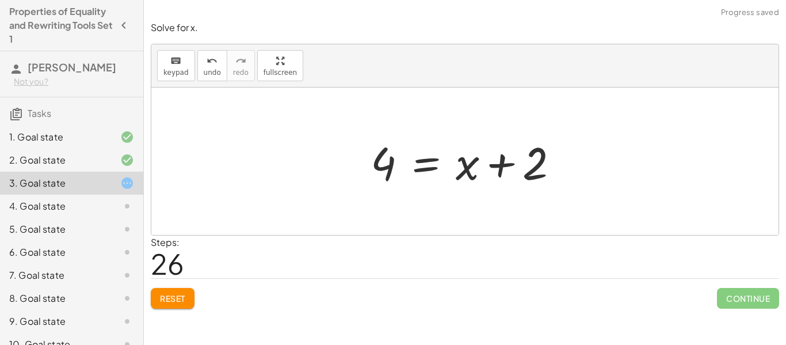
click at [498, 168] on div at bounding box center [469, 161] width 209 height 59
click at [215, 66] on icon "undo" at bounding box center [212, 61] width 11 height 14
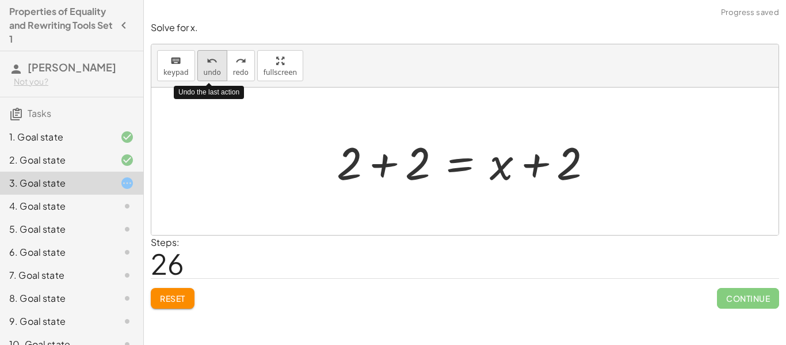
click at [215, 66] on icon "undo" at bounding box center [212, 61] width 11 height 14
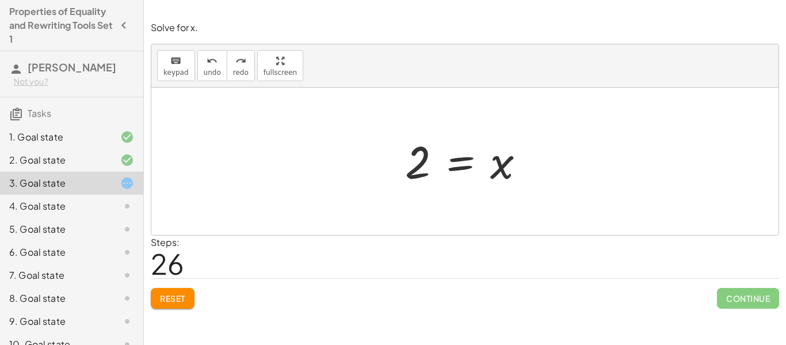
click at [490, 166] on div at bounding box center [469, 161] width 140 height 57
click at [496, 169] on div at bounding box center [469, 161] width 140 height 57
click at [487, 163] on div at bounding box center [469, 161] width 140 height 57
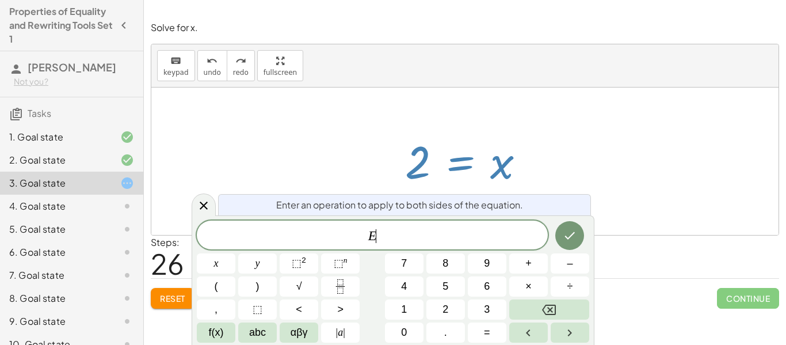
scroll to position [5, 0]
click at [459, 302] on button "2" at bounding box center [445, 309] width 39 height 20
click at [520, 303] on button "Backspace" at bounding box center [549, 309] width 80 height 20
click at [526, 274] on div "E ​ x y ⬚ 2 ⬚ n 7 8 9 + – ( ) √ 4 5 6 × ÷ , ⬚ < > 1 2 3 f(x) abc αβγ | a | 0 . =" at bounding box center [393, 281] width 392 height 122
click at [524, 270] on button "+" at bounding box center [528, 263] width 39 height 20
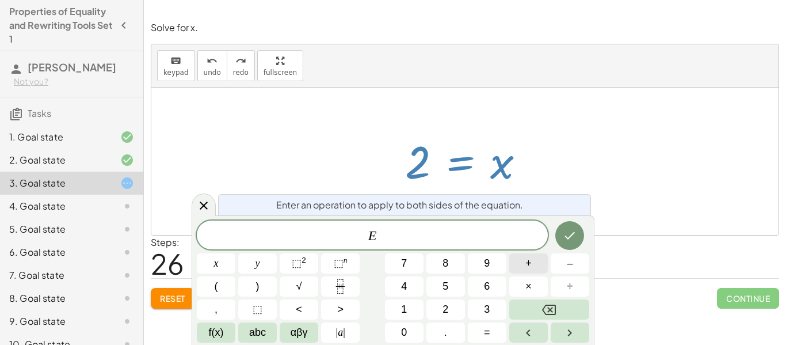
scroll to position [5, 0]
click at [460, 301] on button "2" at bounding box center [445, 309] width 39 height 20
click at [205, 261] on button "x" at bounding box center [216, 263] width 39 height 20
click at [572, 243] on button "Done" at bounding box center [569, 235] width 29 height 29
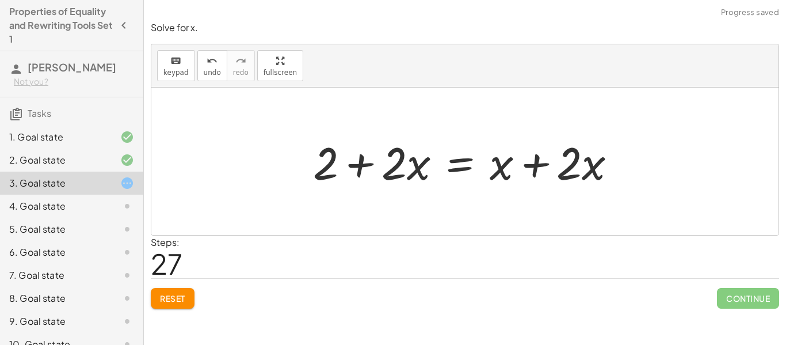
click at [531, 159] on div at bounding box center [469, 161] width 324 height 59
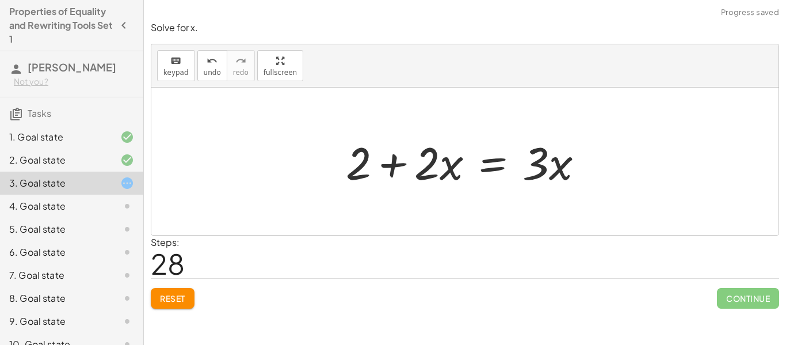
click at [390, 161] on div at bounding box center [469, 161] width 258 height 59
click at [219, 76] on button "undo undo" at bounding box center [212, 65] width 30 height 31
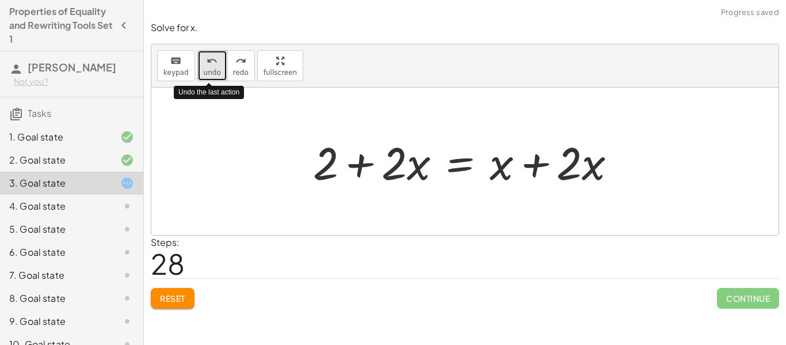
click at [219, 76] on button "undo undo" at bounding box center [212, 65] width 30 height 31
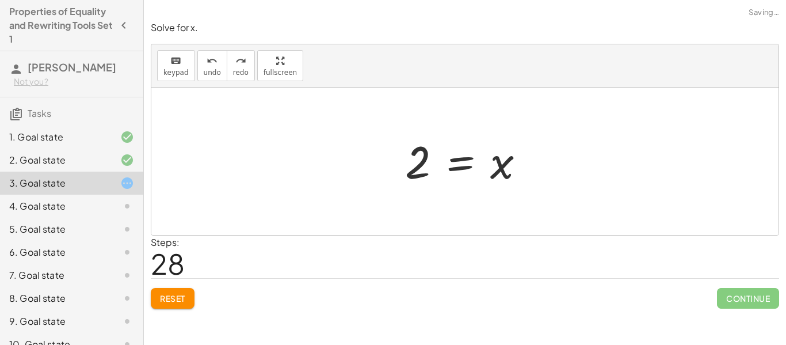
click at [127, 208] on icon at bounding box center [127, 206] width 14 height 14
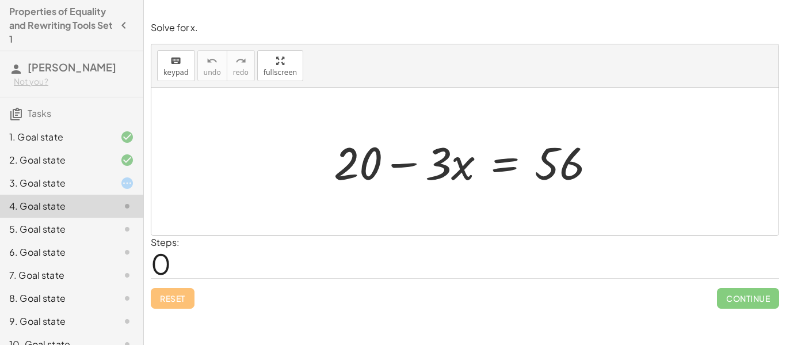
click at [364, 146] on div at bounding box center [469, 161] width 283 height 59
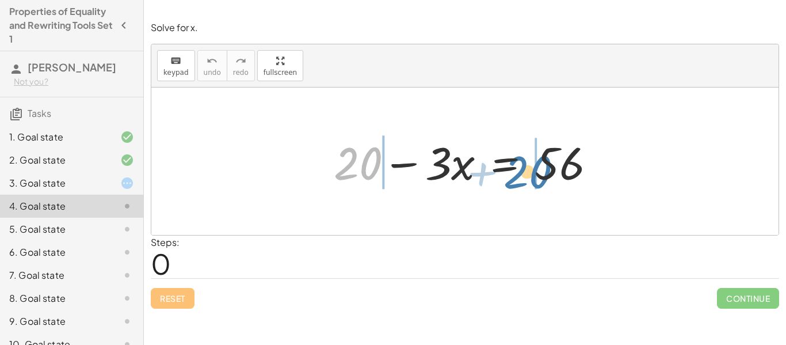
drag, startPoint x: 364, startPoint y: 153, endPoint x: 543, endPoint y: 157, distance: 178.4
click at [543, 157] on div at bounding box center [469, 161] width 283 height 59
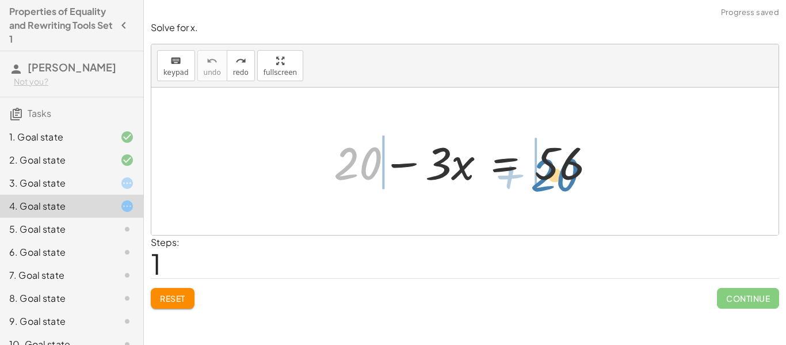
drag, startPoint x: 348, startPoint y: 155, endPoint x: 545, endPoint y: 167, distance: 197.1
click at [545, 167] on div at bounding box center [469, 161] width 283 height 59
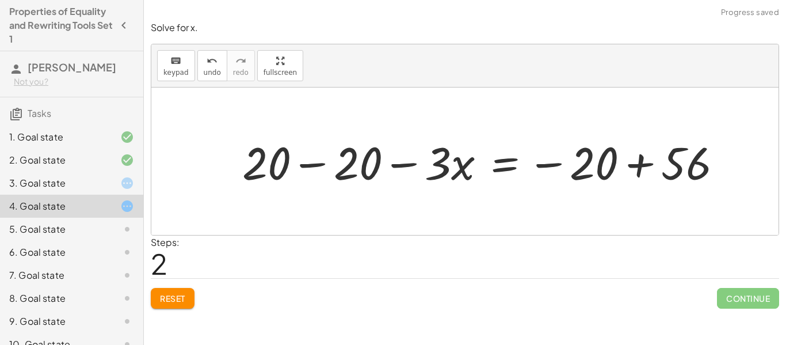
click at [320, 162] on div at bounding box center [486, 161] width 501 height 59
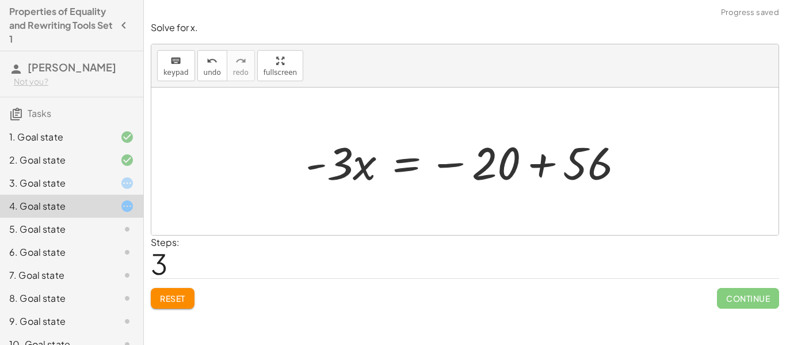
click at [539, 162] on div at bounding box center [469, 161] width 339 height 59
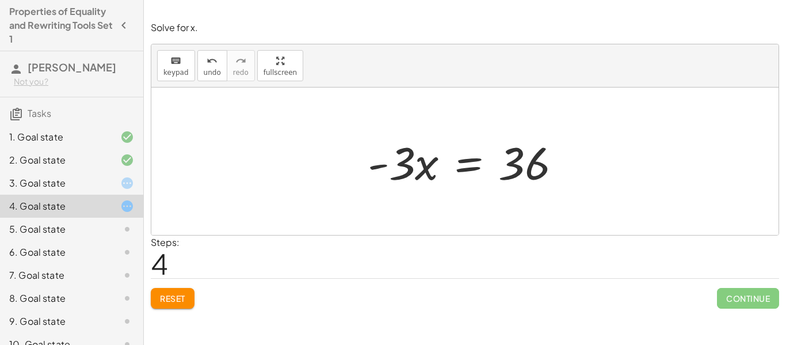
click at [432, 175] on div at bounding box center [469, 161] width 215 height 59
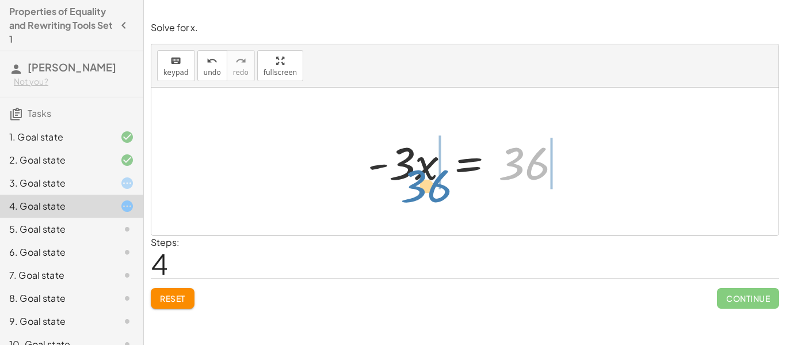
drag, startPoint x: 509, startPoint y: 162, endPoint x: 411, endPoint y: 184, distance: 100.4
click at [411, 184] on div at bounding box center [469, 161] width 215 height 59
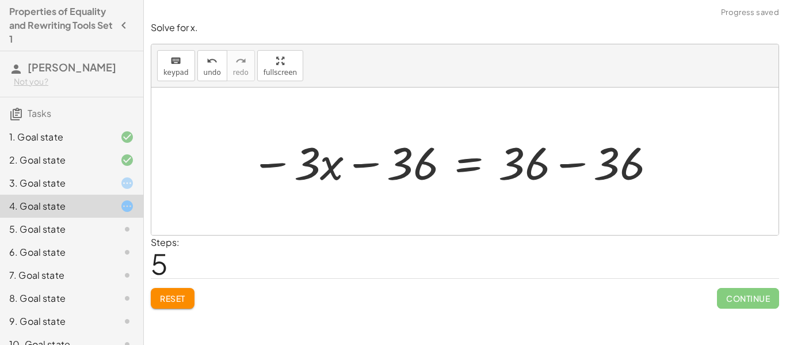
click at [361, 161] on div at bounding box center [454, 161] width 418 height 59
click at [555, 163] on div at bounding box center [454, 161] width 418 height 59
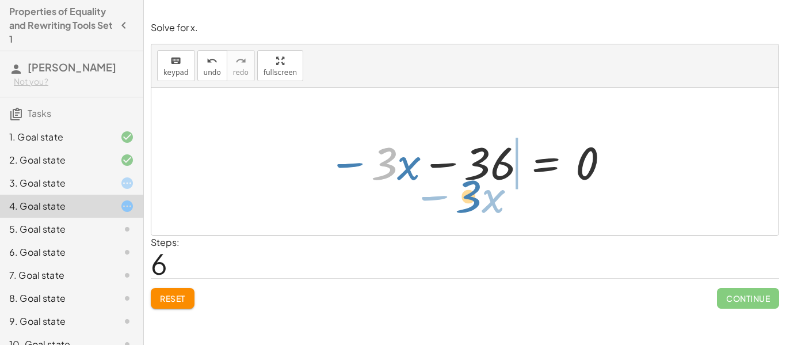
drag, startPoint x: 387, startPoint y: 162, endPoint x: 473, endPoint y: 195, distance: 91.8
